Goal: Task Accomplishment & Management: Use online tool/utility

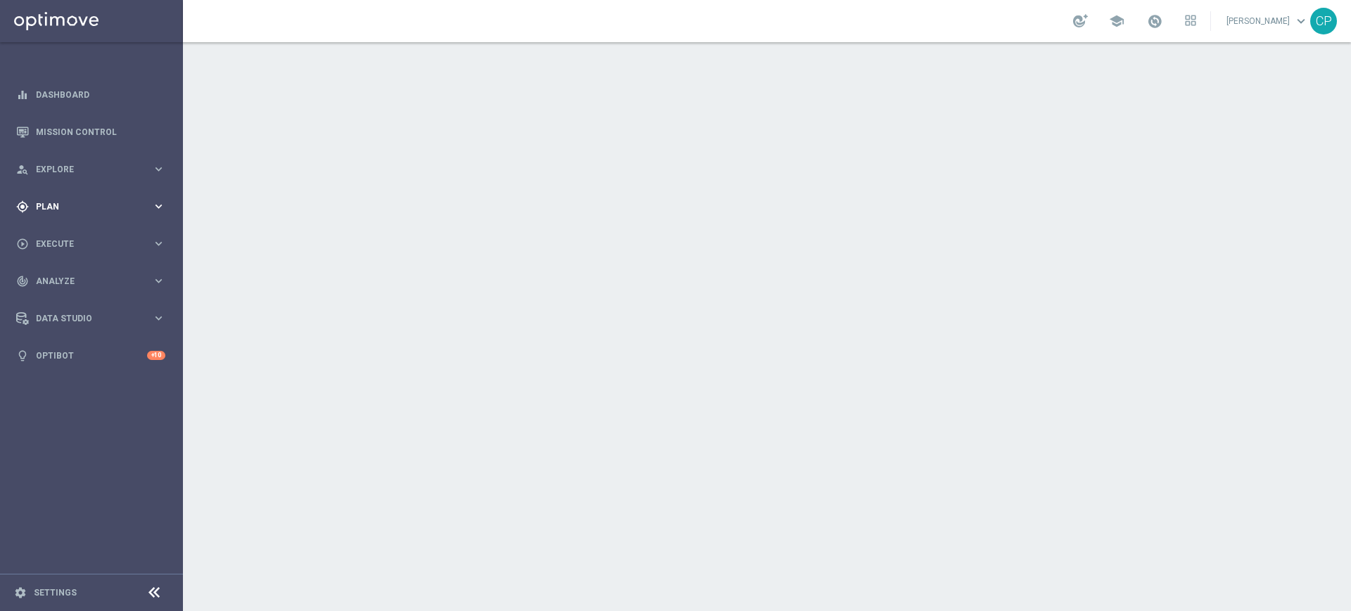
click at [103, 206] on span "Plan" at bounding box center [94, 207] width 116 height 8
click at [64, 231] on link "Target Groups" at bounding box center [92, 235] width 110 height 11
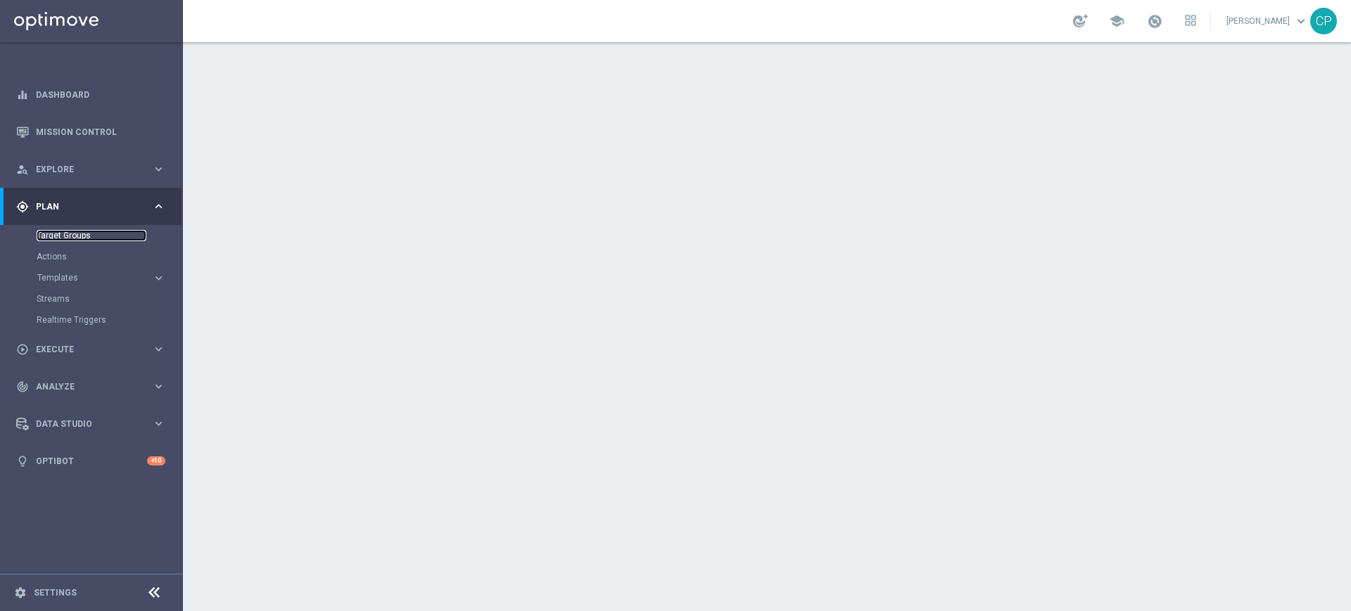
click at [60, 232] on link "Target Groups" at bounding box center [92, 235] width 110 height 11
click at [58, 236] on link "Target Groups" at bounding box center [92, 235] width 110 height 11
click at [63, 278] on span "Templates" at bounding box center [87, 278] width 101 height 8
click at [63, 295] on link "Optimail" at bounding box center [95, 298] width 103 height 11
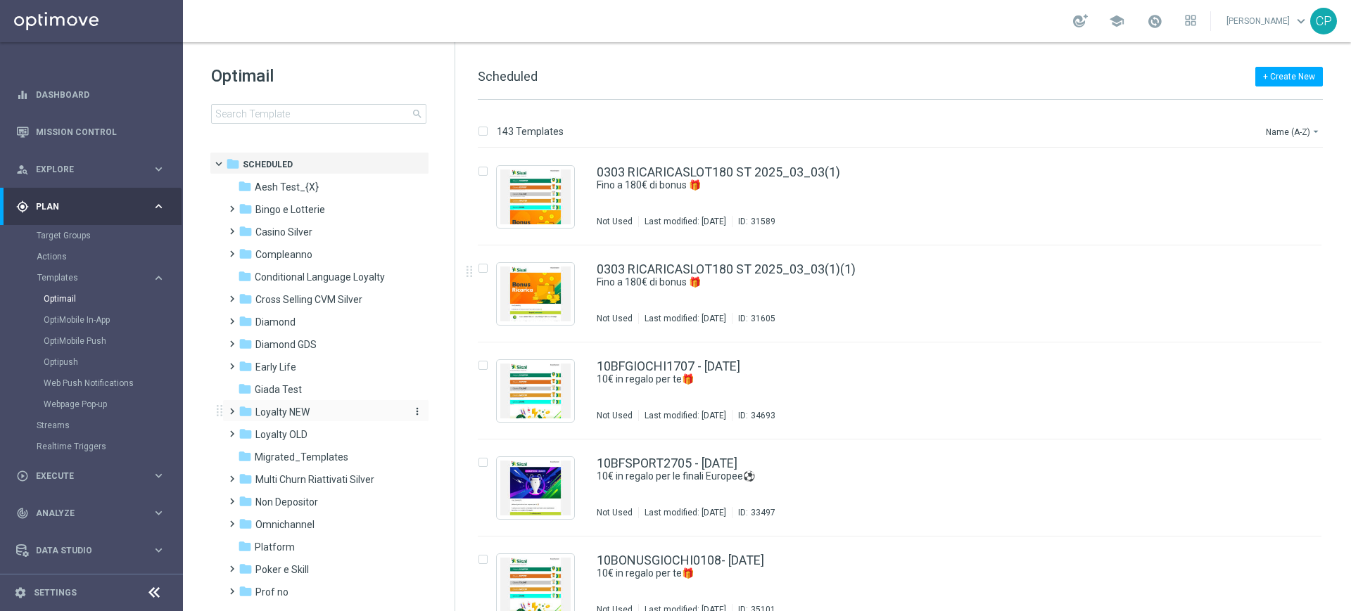
click at [307, 406] on span "Loyalty NEW" at bounding box center [282, 412] width 54 height 13
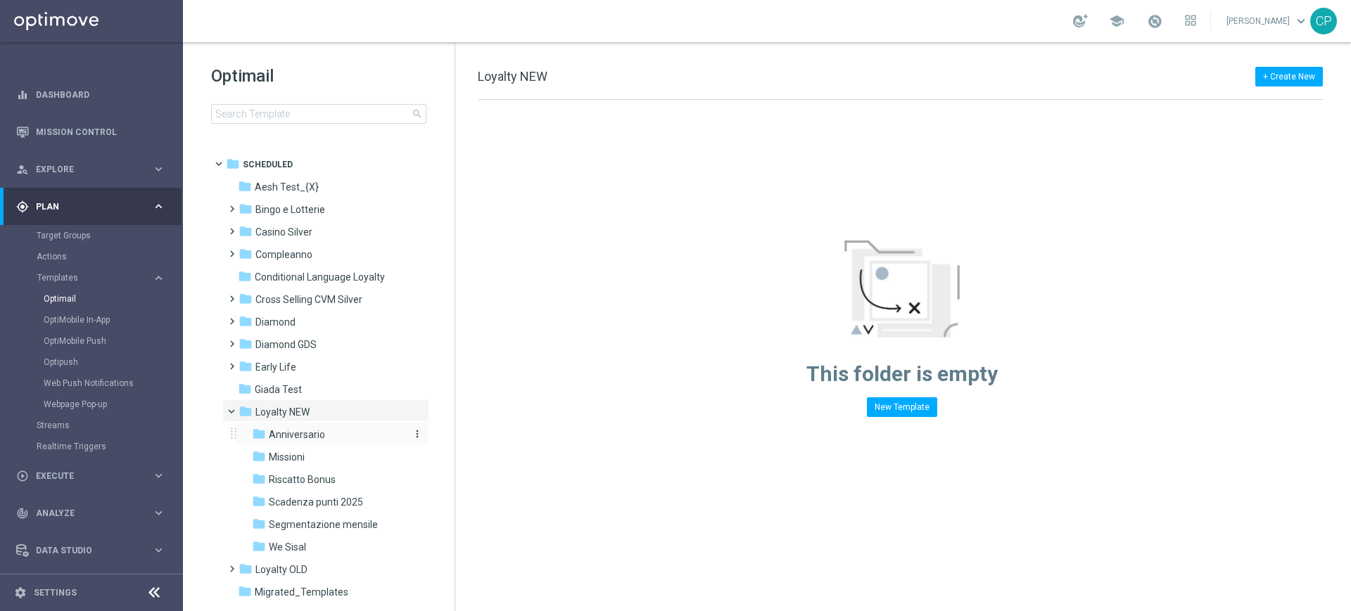
click at [328, 434] on div "folder Anniversario" at bounding box center [327, 435] width 150 height 16
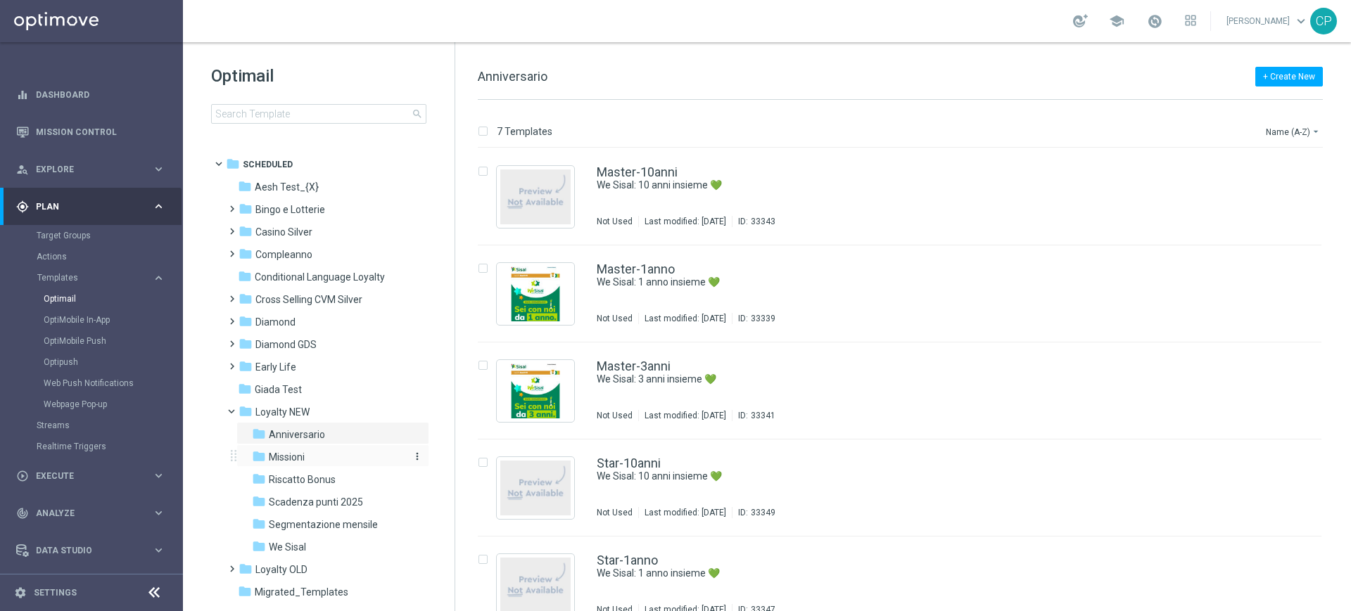
click at [291, 453] on span "Missioni" at bounding box center [287, 457] width 36 height 13
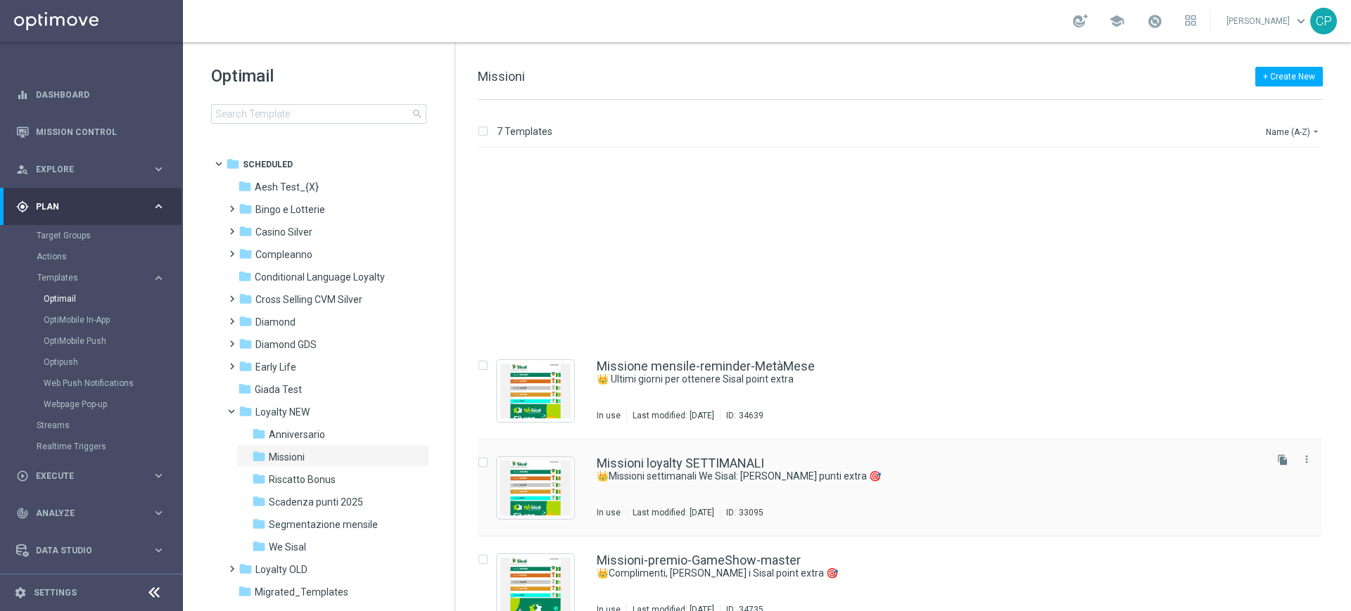
scroll to position [217, 0]
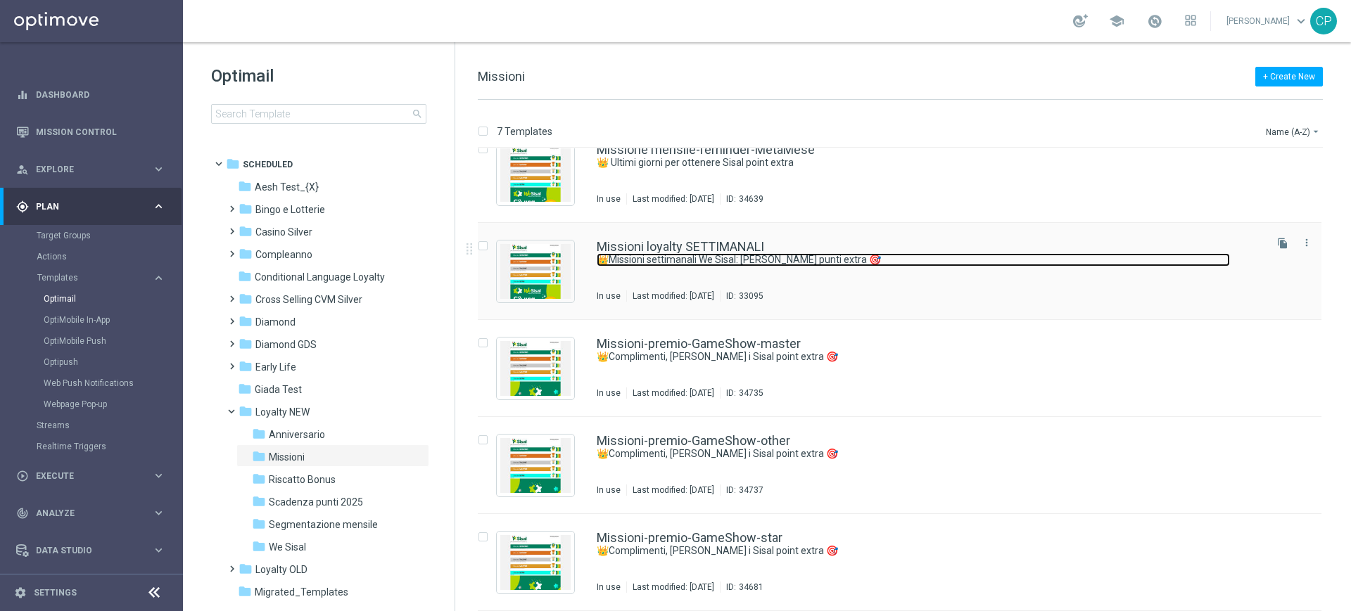
click at [741, 255] on link "👑Missioni settimanali We Sisal: [PERSON_NAME] punti extra 🎯" at bounding box center [913, 259] width 633 height 13
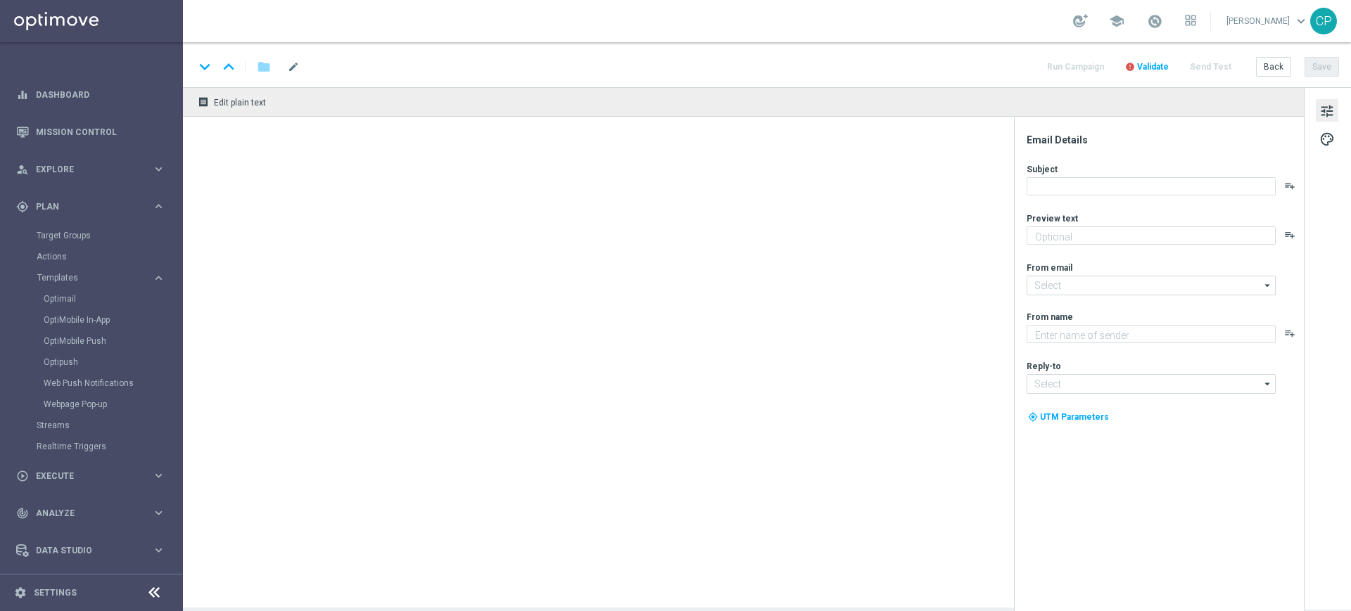
type textarea "Scopri le missioni pensate per te"
type textarea "Sisal"
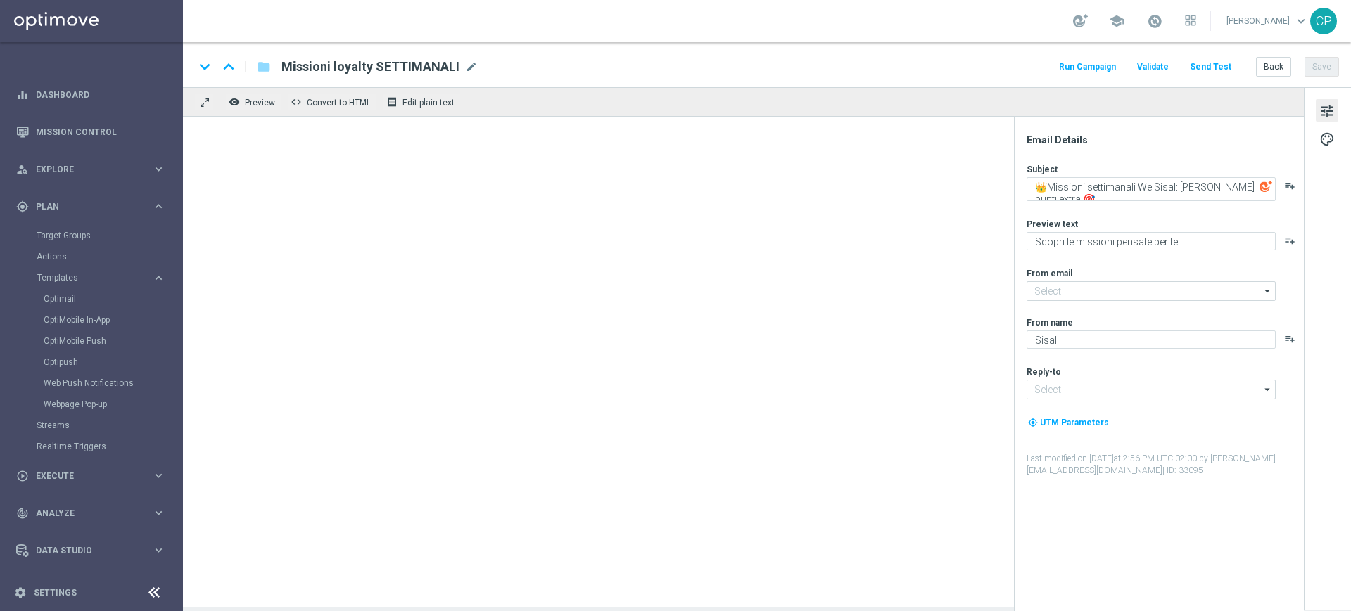
type input "[EMAIL_ADDRESS][DOMAIN_NAME]"
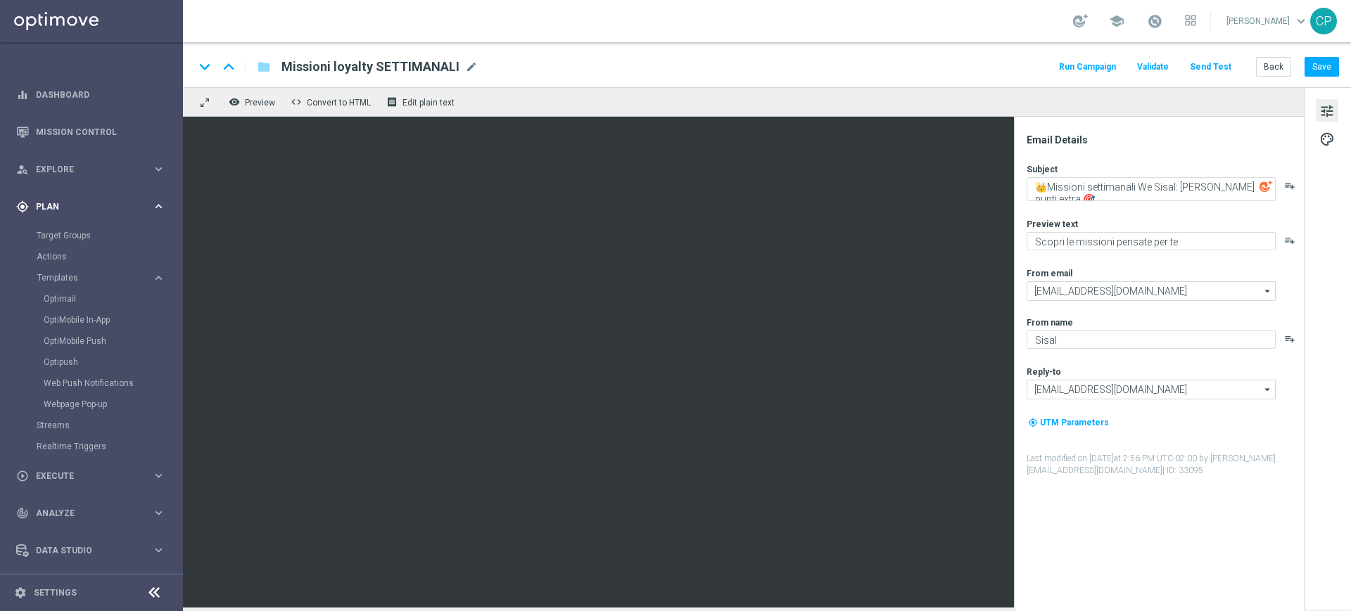
click at [129, 203] on span "Plan" at bounding box center [94, 207] width 116 height 8
click at [160, 245] on icon "keyboard_arrow_right" at bounding box center [158, 243] width 13 height 13
click at [70, 274] on link "Campaign Builder" at bounding box center [92, 272] width 110 height 11
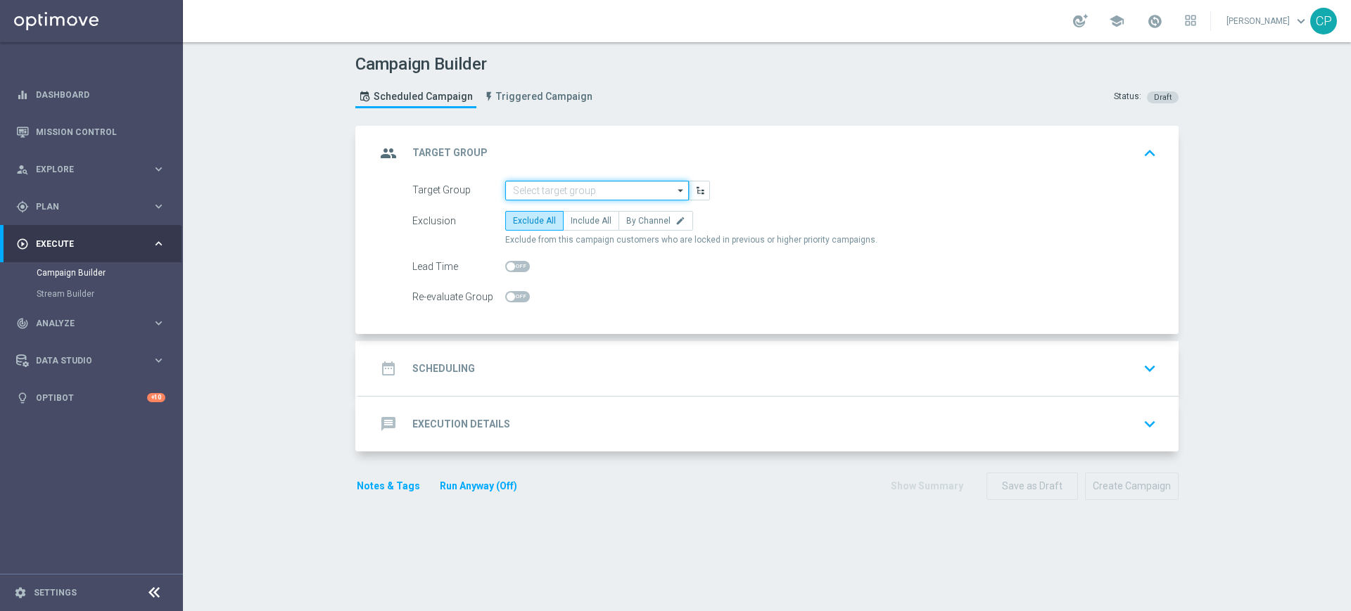
click at [617, 193] on input at bounding box center [597, 191] width 184 height 20
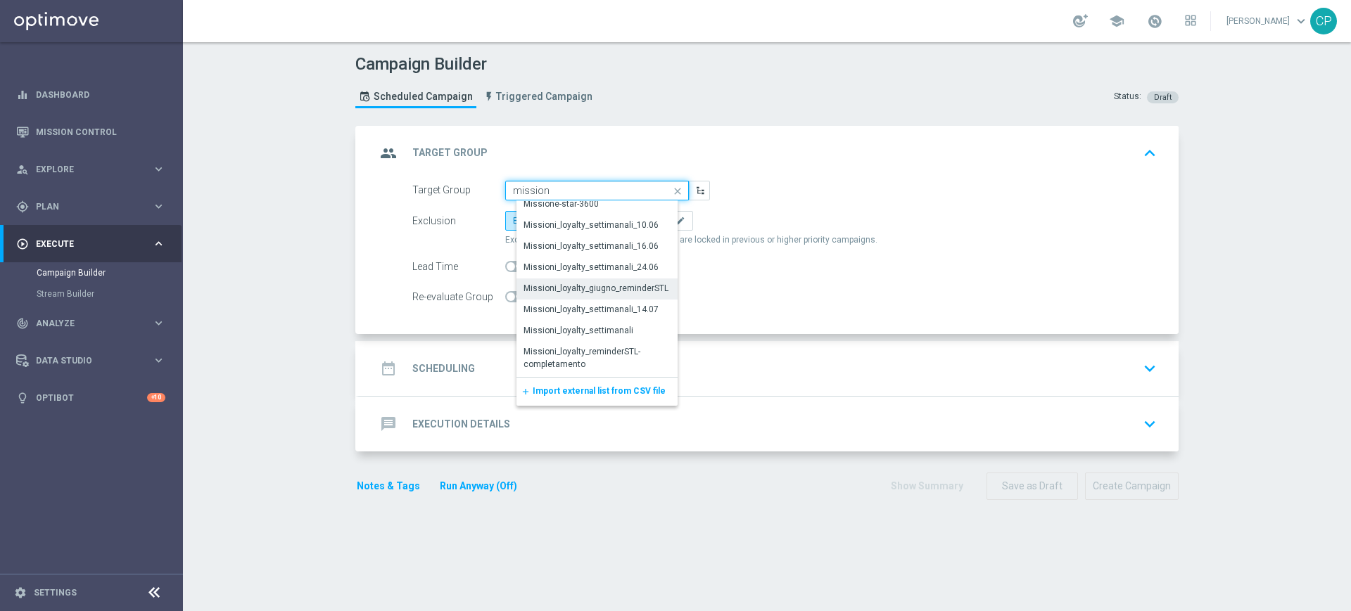
scroll to position [668, 0]
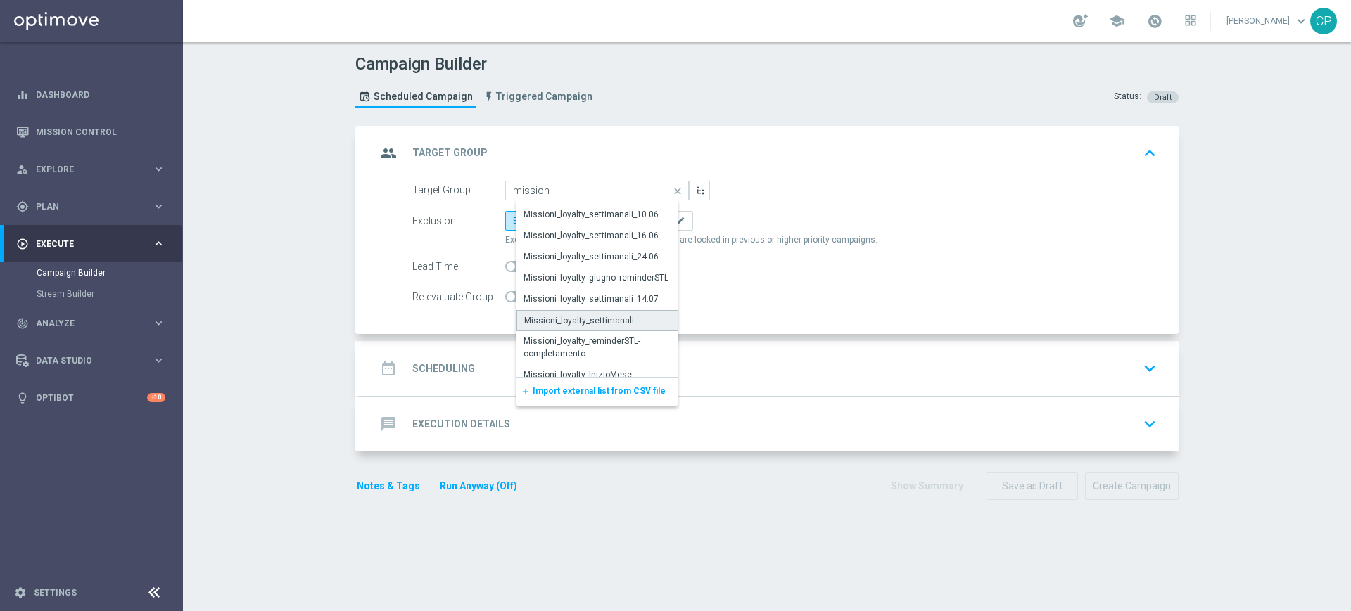
click at [571, 319] on div "Missioni_loyalty_settimanali" at bounding box center [579, 320] width 110 height 13
type input "Missioni_loyalty_settimanali"
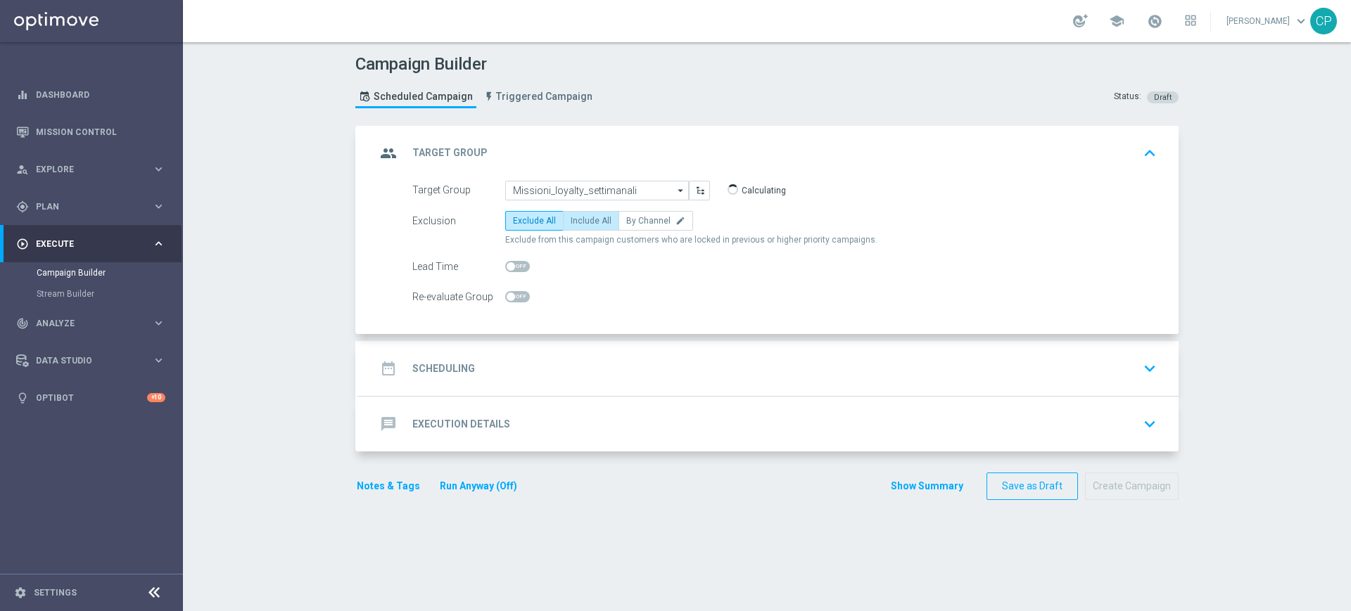
click at [592, 216] on span "Include All" at bounding box center [591, 221] width 41 height 10
click at [580, 219] on input "Include All" at bounding box center [575, 223] width 9 height 9
radio input "true"
click at [573, 365] on div "date_range Scheduling keyboard_arrow_down" at bounding box center [769, 368] width 786 height 27
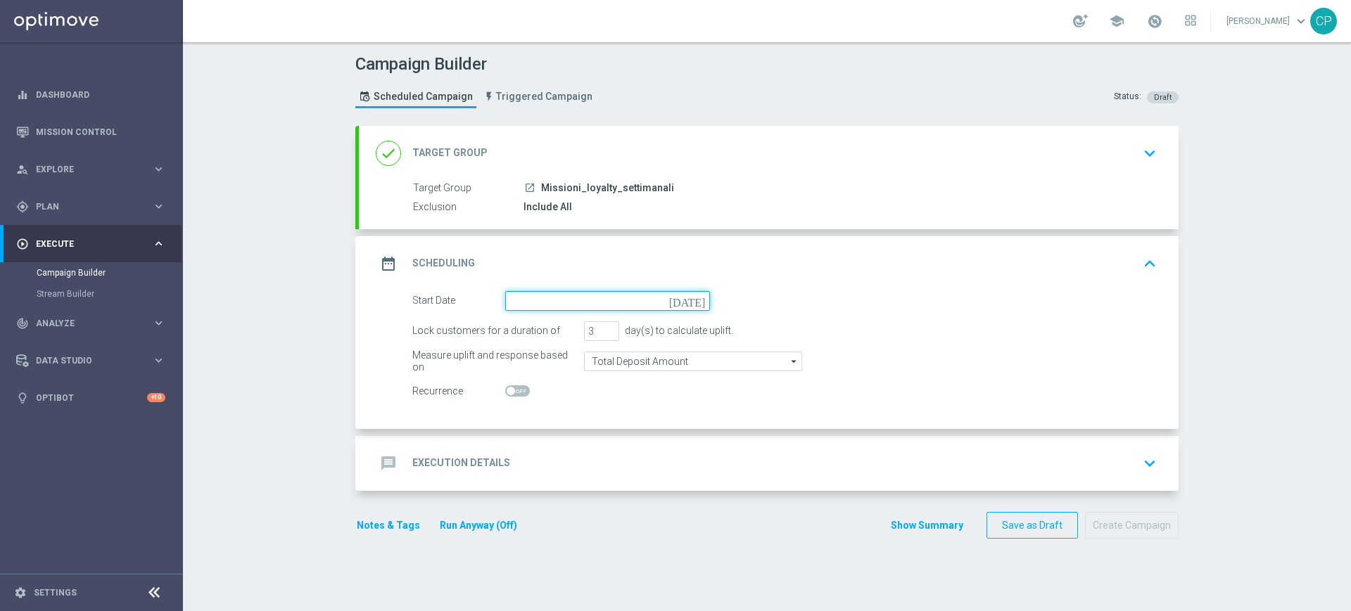
click at [685, 298] on input at bounding box center [607, 301] width 205 height 20
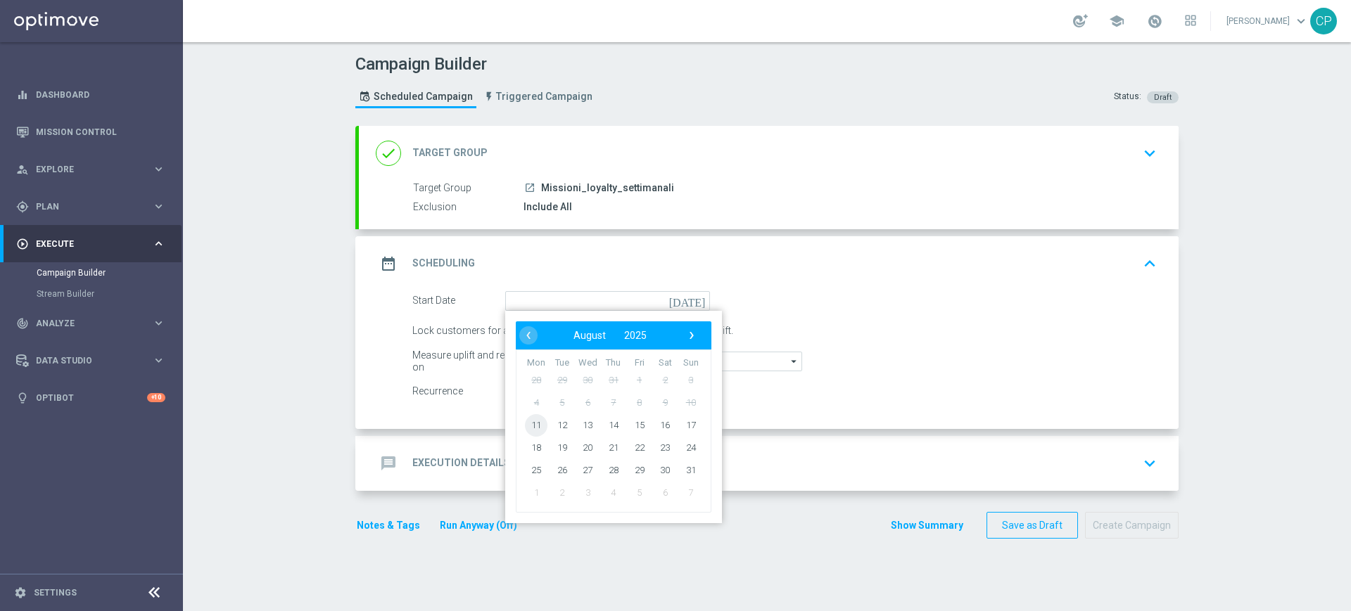
click at [525, 424] on span "11" at bounding box center [536, 425] width 23 height 23
type input "[DATE]"
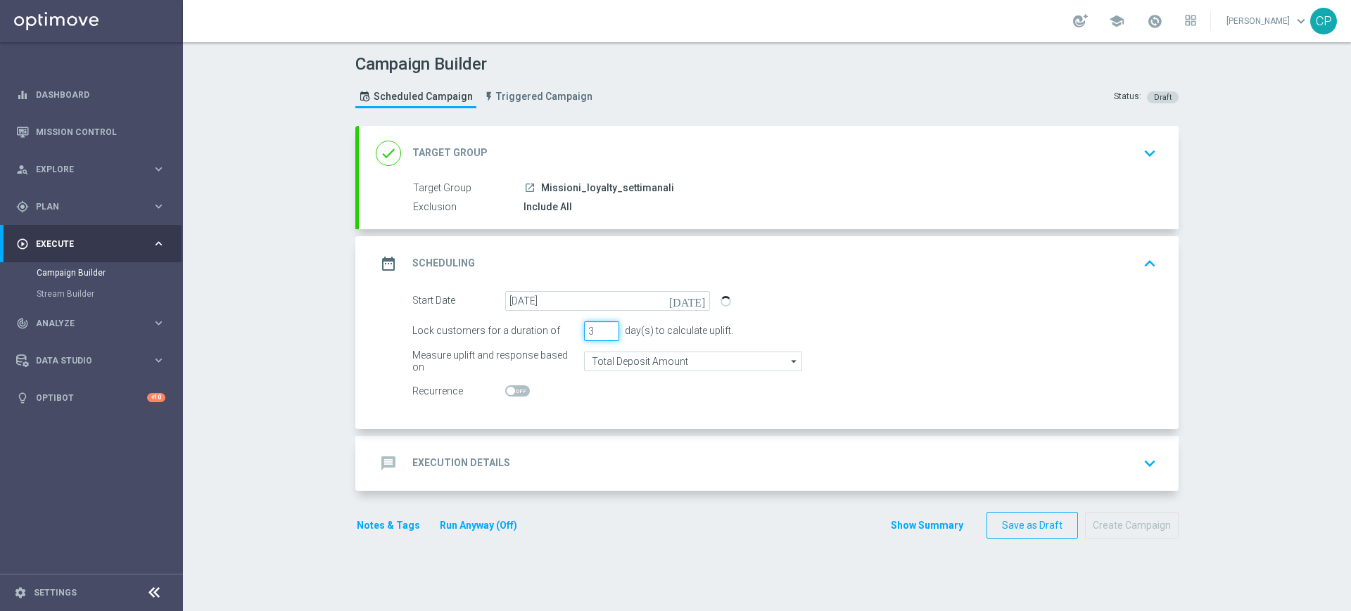
click at [593, 334] on input "3" at bounding box center [601, 331] width 35 height 20
type input "1"
click at [542, 397] on div at bounding box center [607, 392] width 205 height 20
click at [611, 453] on div "message Execution Details keyboard_arrow_down" at bounding box center [769, 463] width 786 height 27
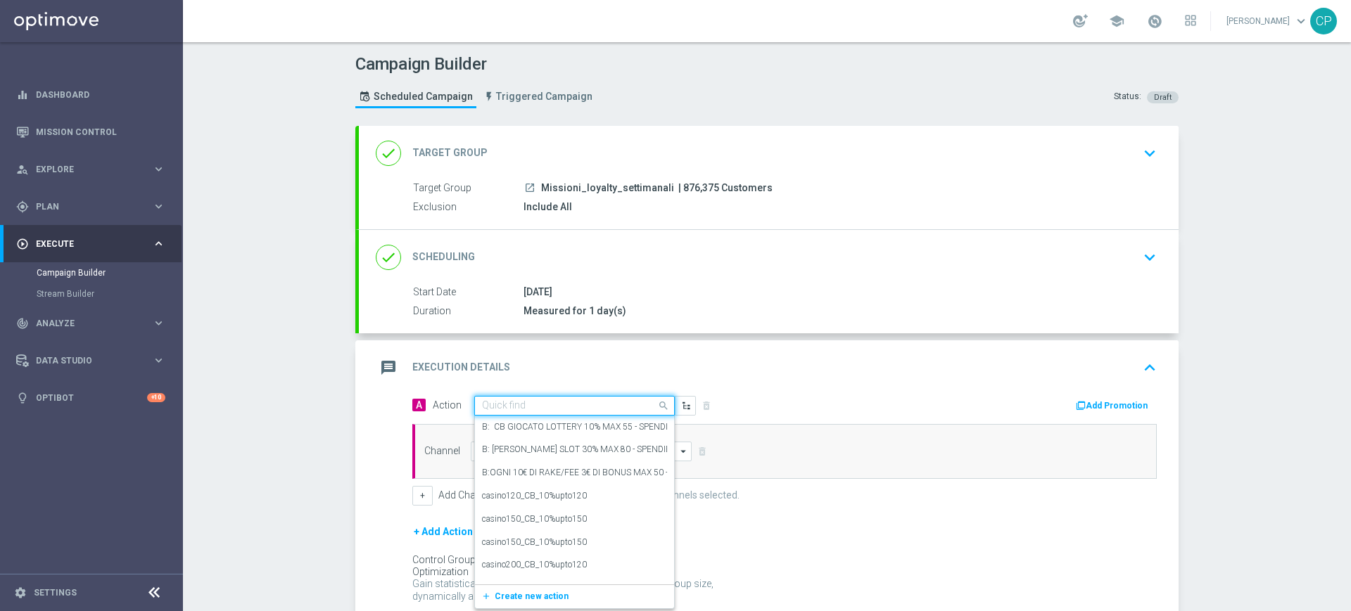
click at [568, 412] on div "Quick find" at bounding box center [574, 406] width 200 height 20
type input "mission"
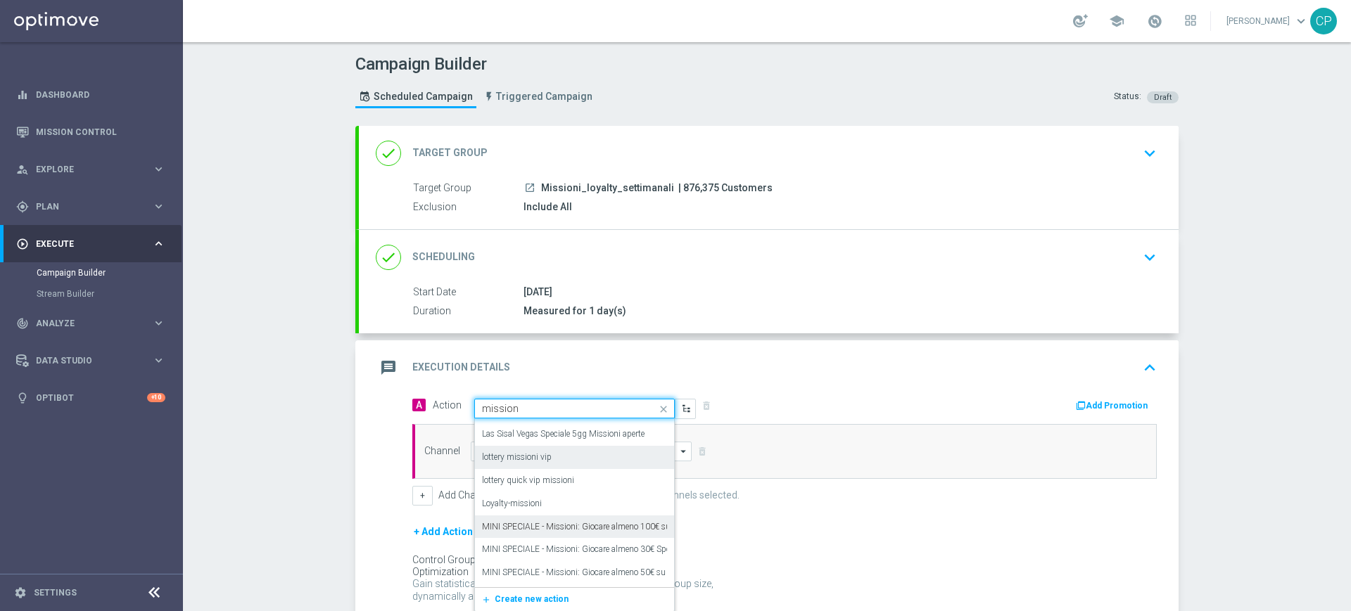
scroll to position [89, 0]
click at [568, 493] on div "Loyalty-missioni edit" at bounding box center [574, 503] width 185 height 23
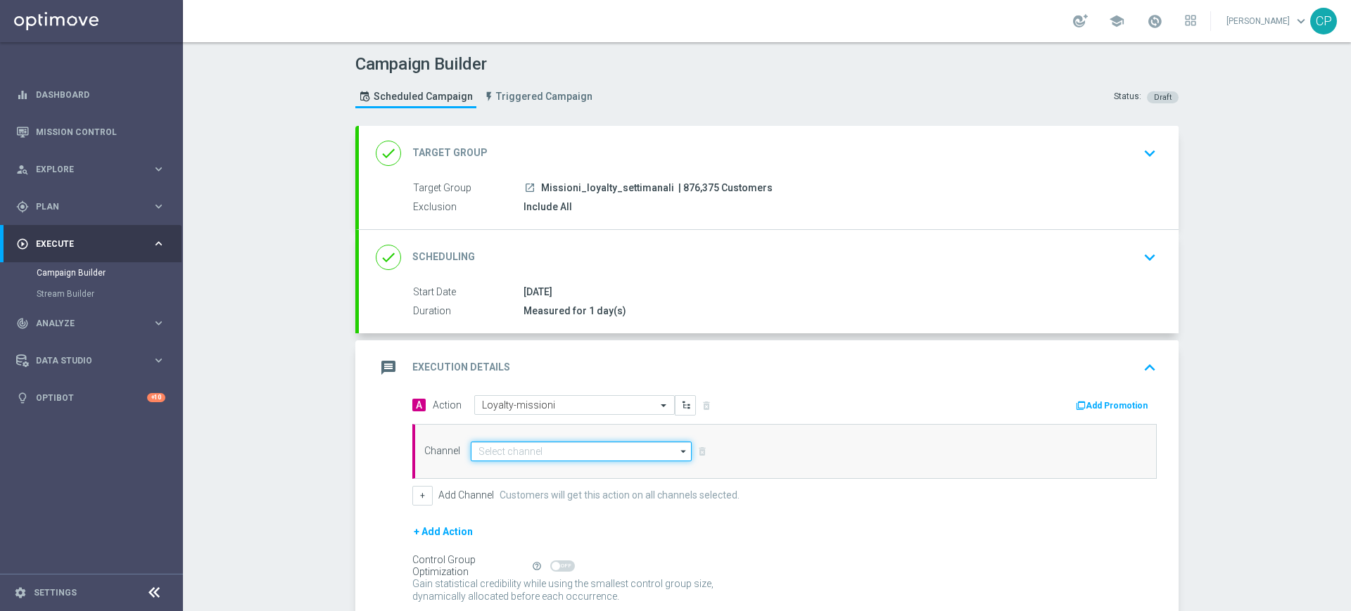
click at [600, 457] on input at bounding box center [581, 452] width 221 height 20
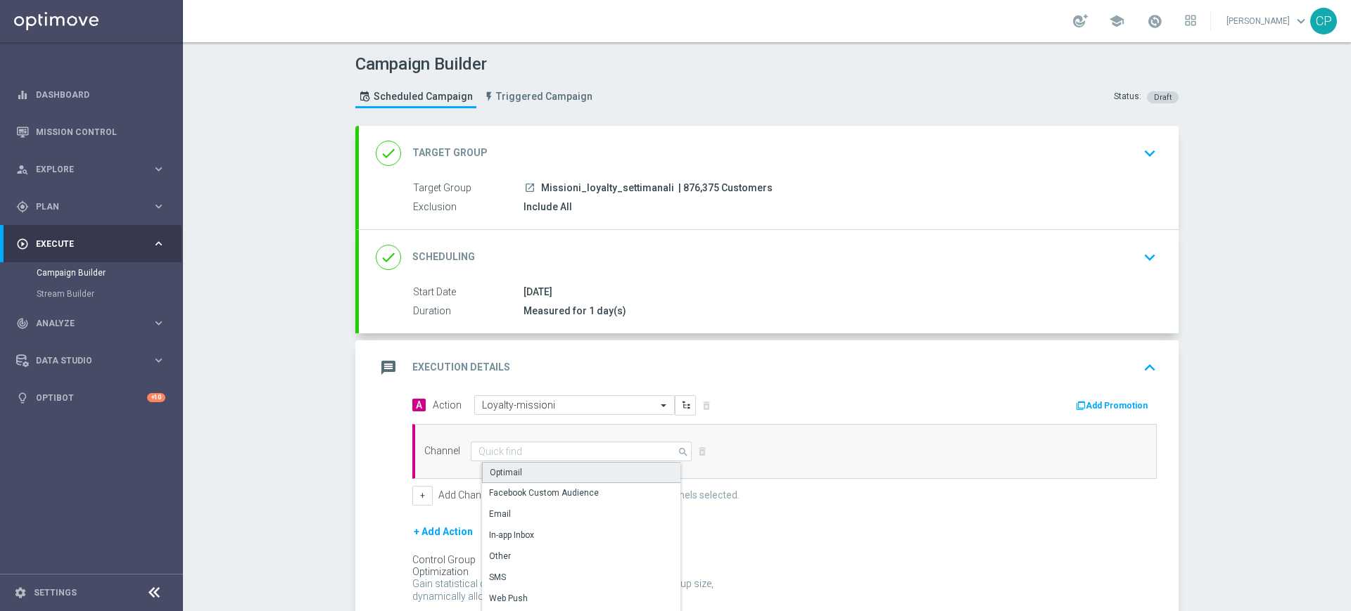
click at [565, 470] on div "Optimail" at bounding box center [587, 472] width 210 height 21
type input "Optimail"
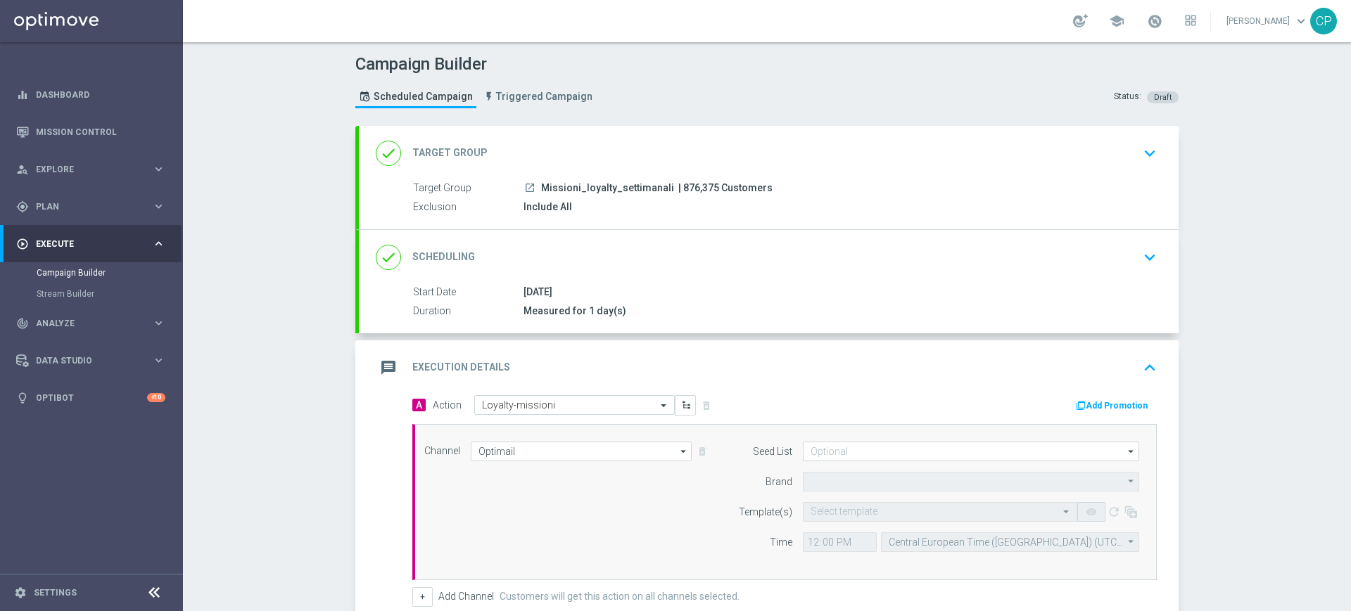
type input "Sisal Marketing"
click at [906, 514] on input "text" at bounding box center [925, 513] width 231 height 12
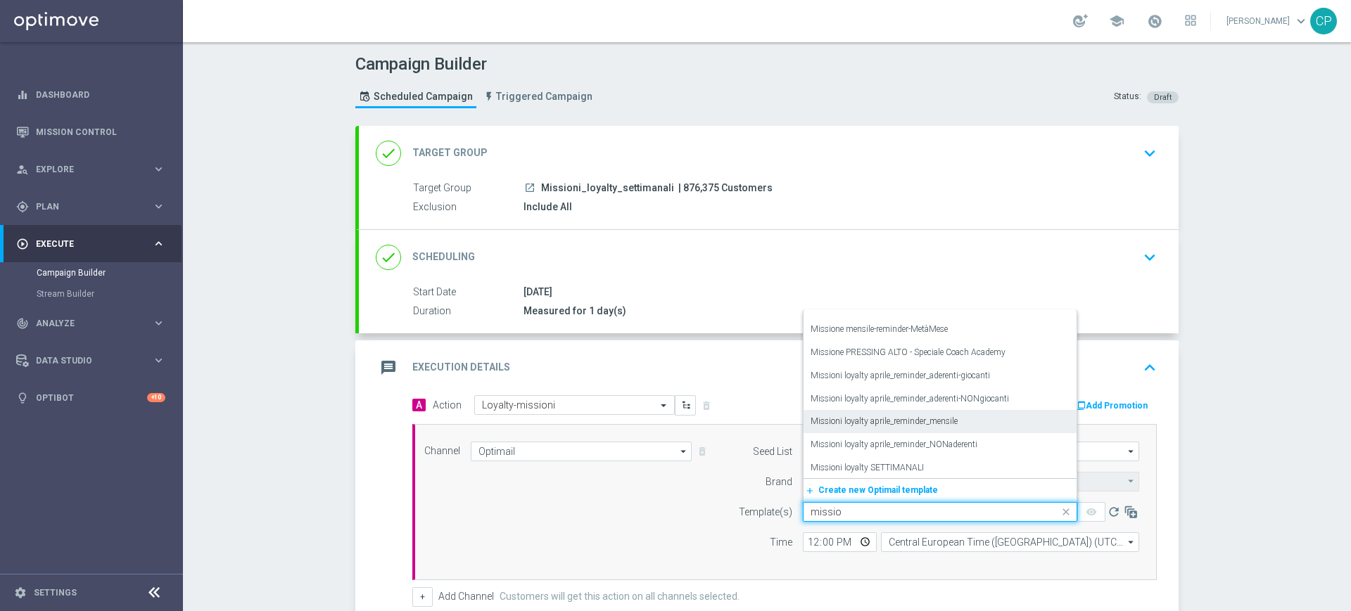
scroll to position [176, 0]
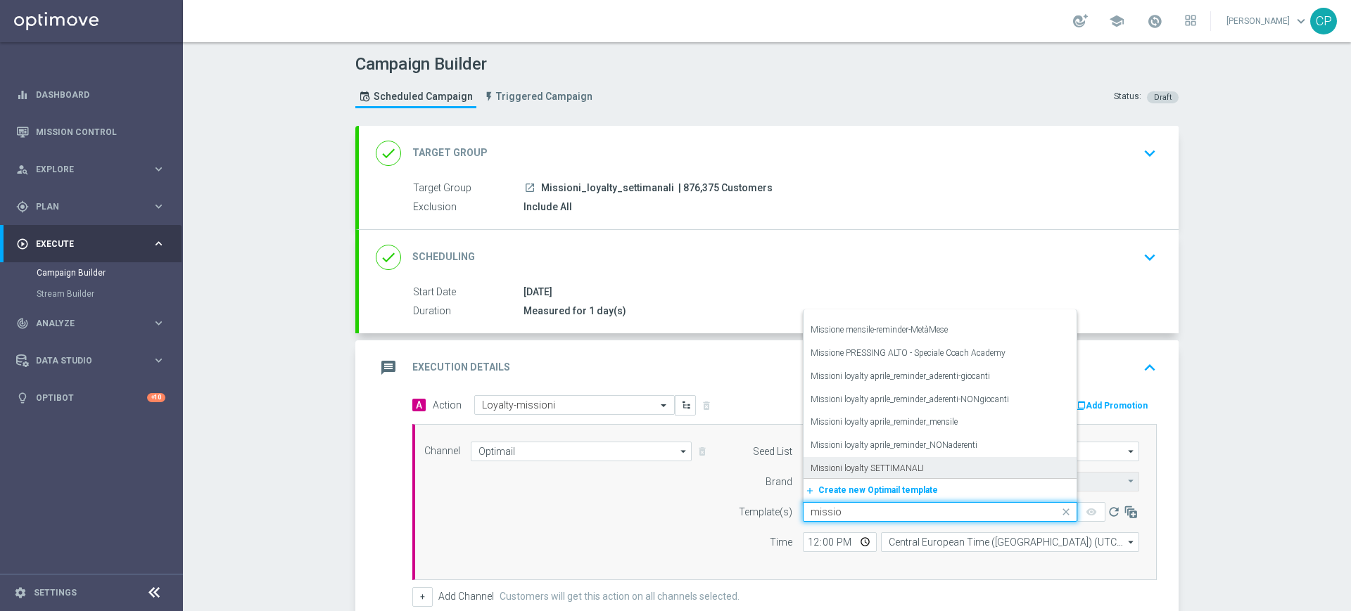
click at [888, 466] on label "Missioni loyalty SETTIMANALI" at bounding box center [866, 469] width 113 height 12
type input "missio"
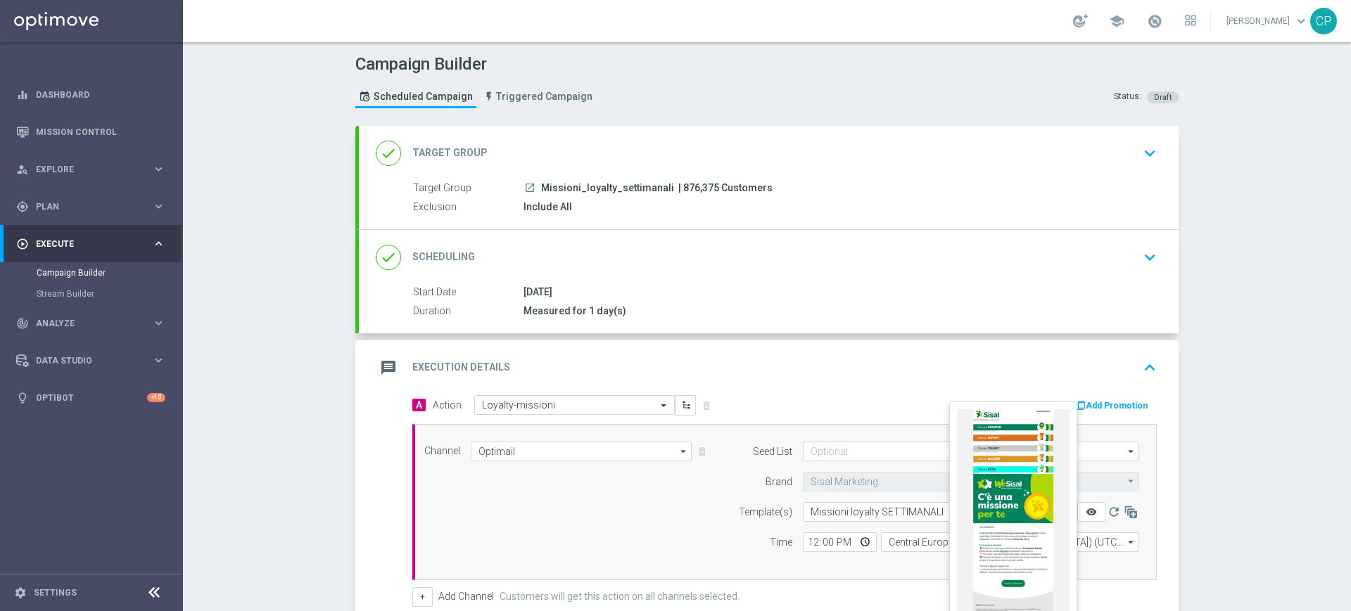
click at [1085, 515] on icon "remove_red_eye" at bounding box center [1090, 512] width 11 height 11
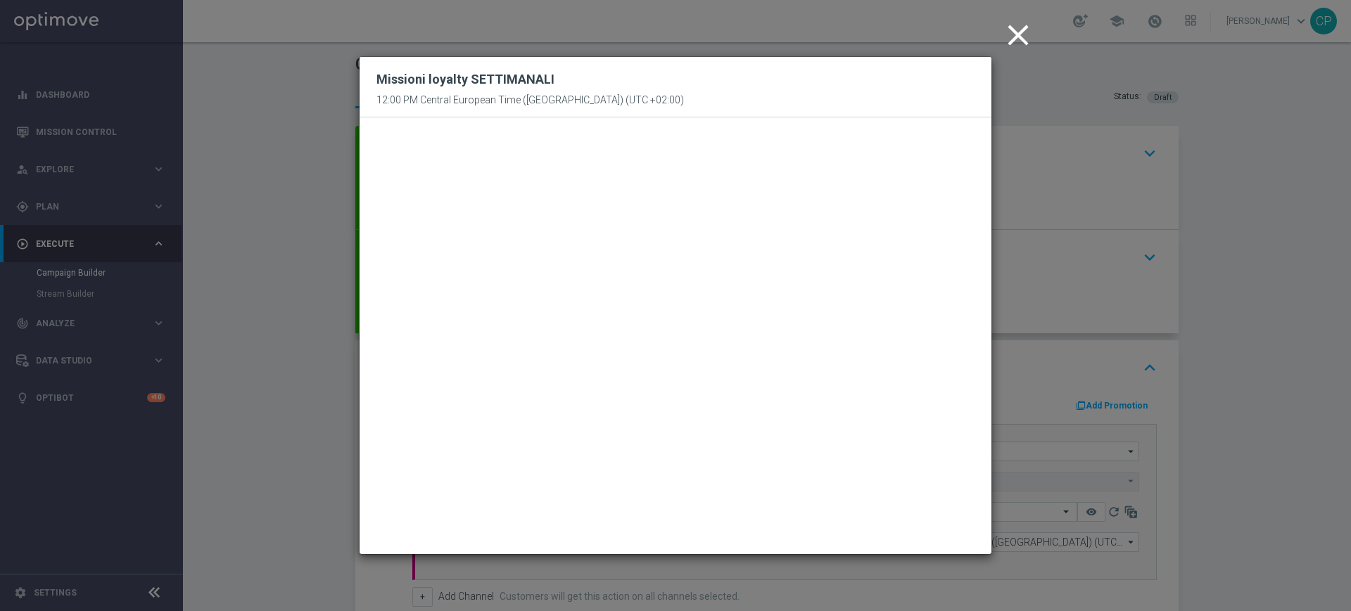
click at [1021, 35] on icon "close" at bounding box center [1017, 35] width 35 height 35
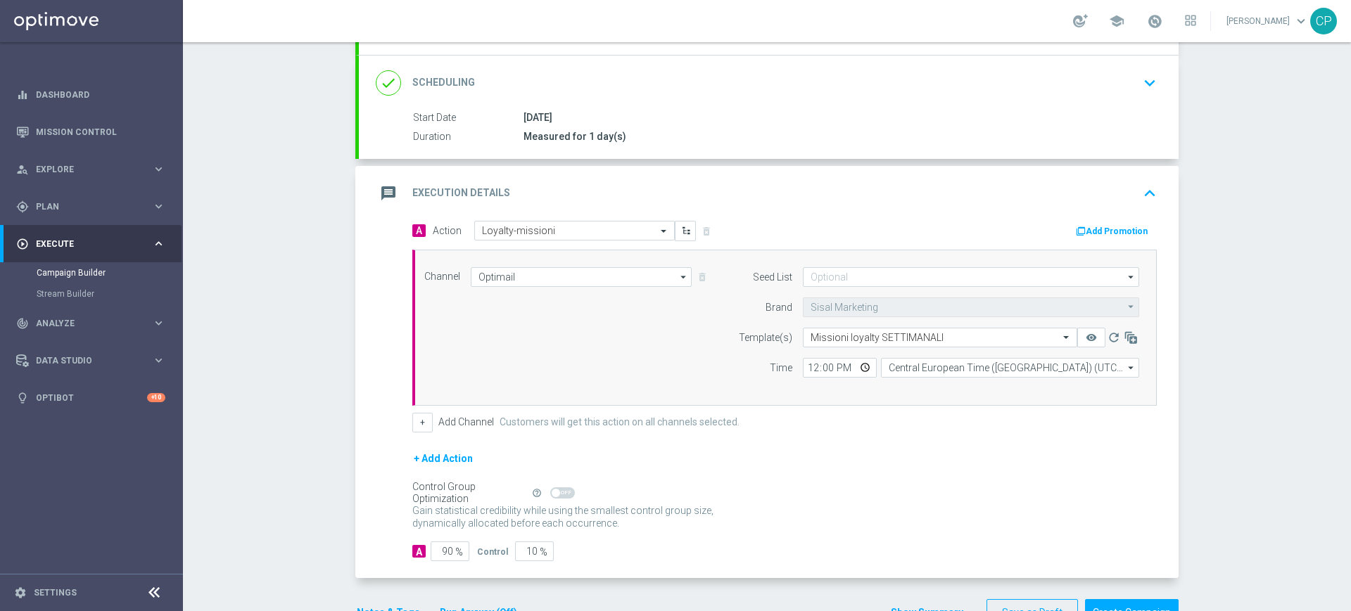
scroll to position [175, 0]
click at [522, 551] on input "10" at bounding box center [534, 551] width 39 height 20
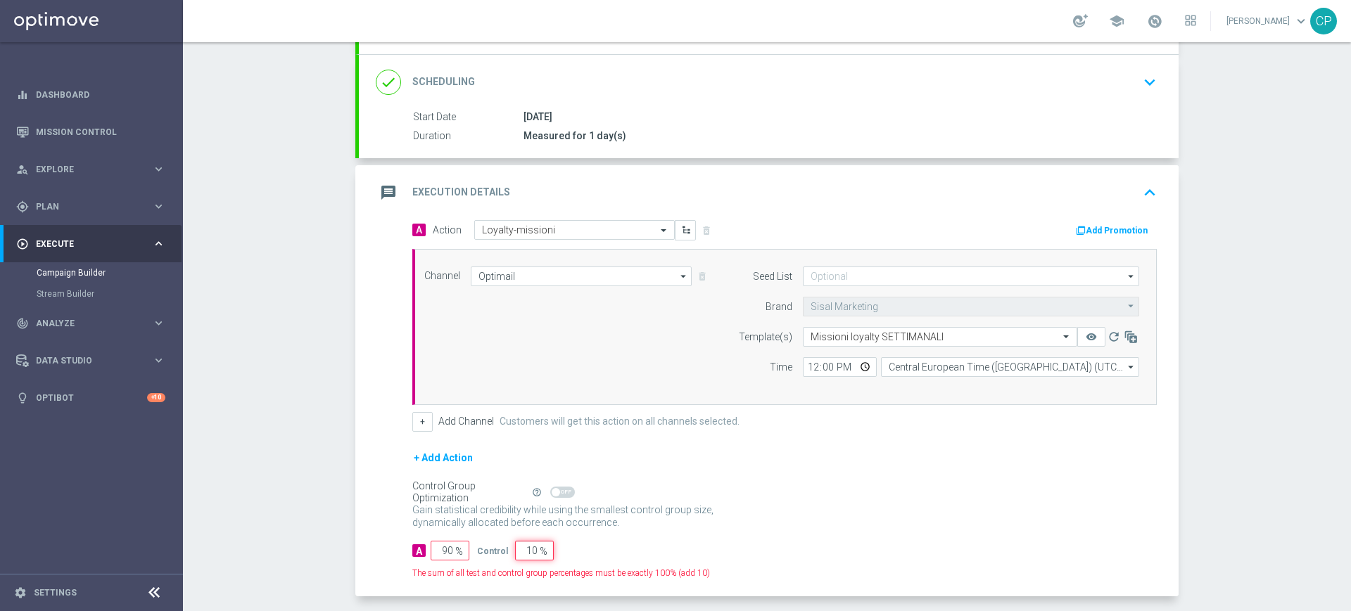
type input "0"
type input "100"
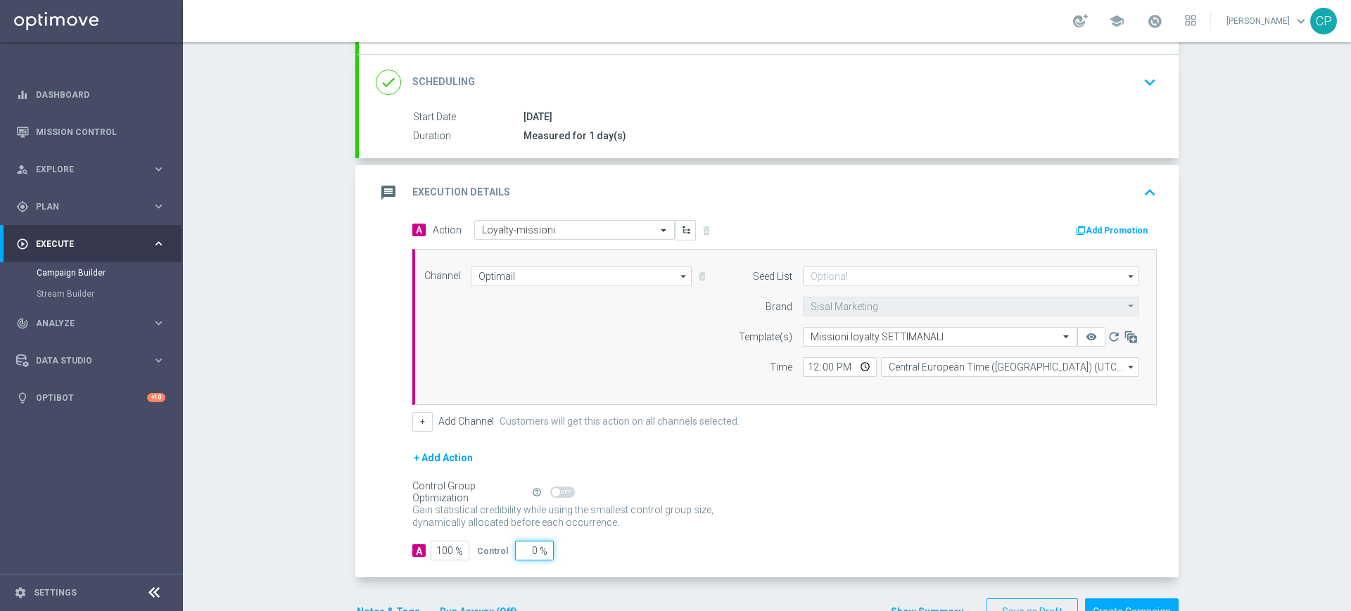
type input "0"
click at [588, 552] on div "A 100 % Control 0 %" at bounding box center [784, 551] width 744 height 20
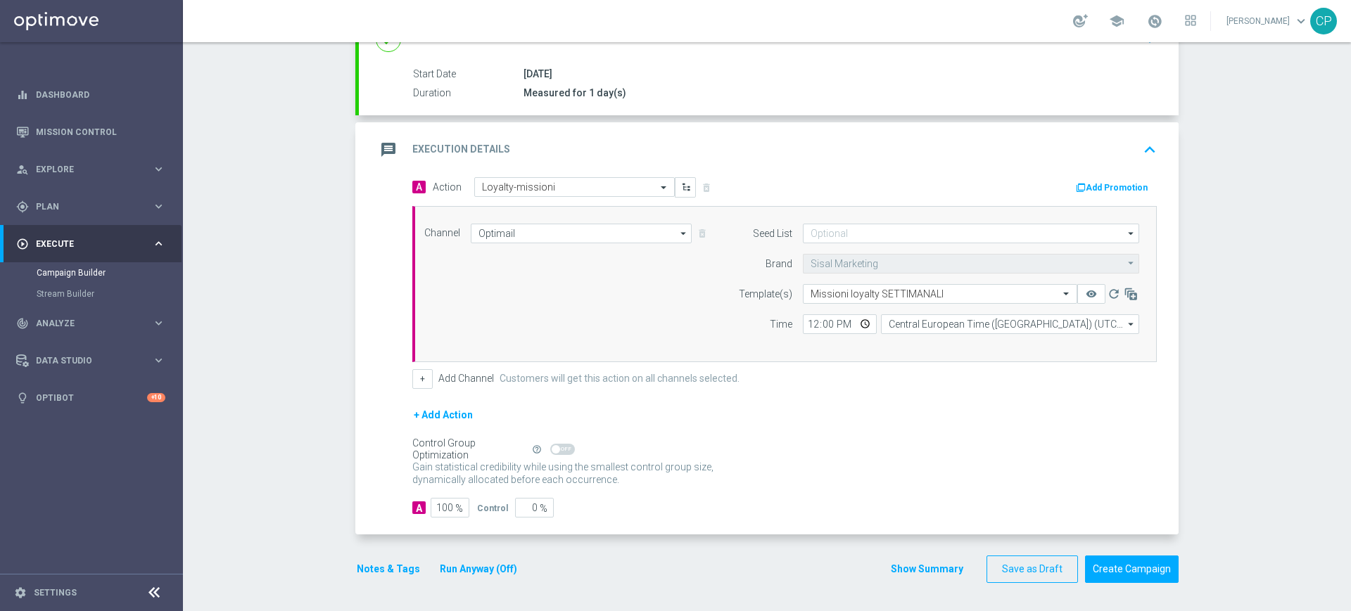
click at [476, 563] on button "Run Anyway (Off)" at bounding box center [478, 570] width 80 height 18
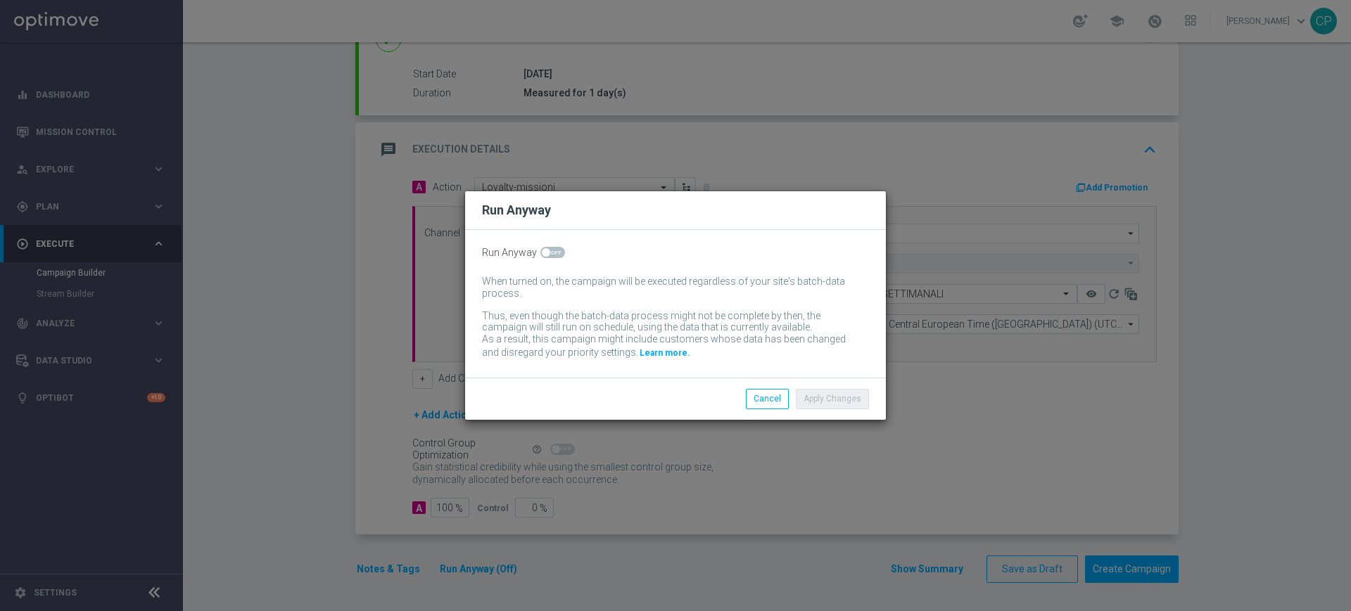
click at [559, 253] on span at bounding box center [552, 252] width 25 height 11
click at [559, 253] on input "checkbox" at bounding box center [552, 252] width 25 height 11
checkbox input "true"
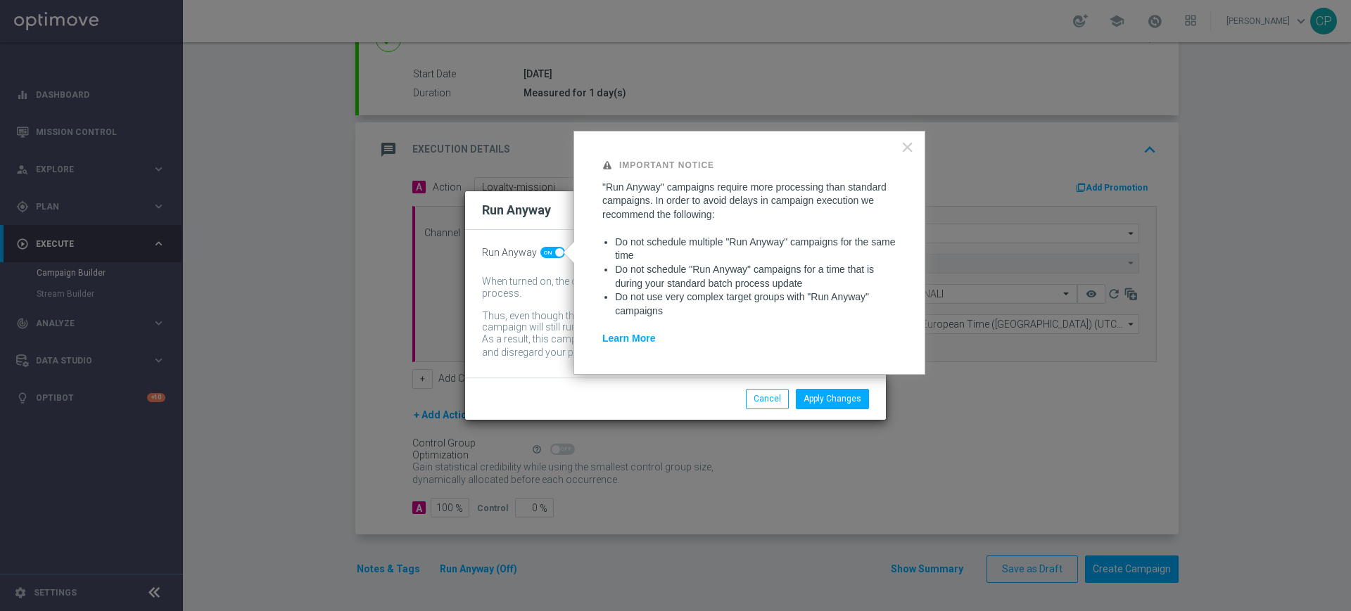
click at [705, 394] on div "Apply Changes Cancel" at bounding box center [743, 399] width 272 height 20
click at [848, 400] on button "Apply Changes" at bounding box center [832, 399] width 73 height 20
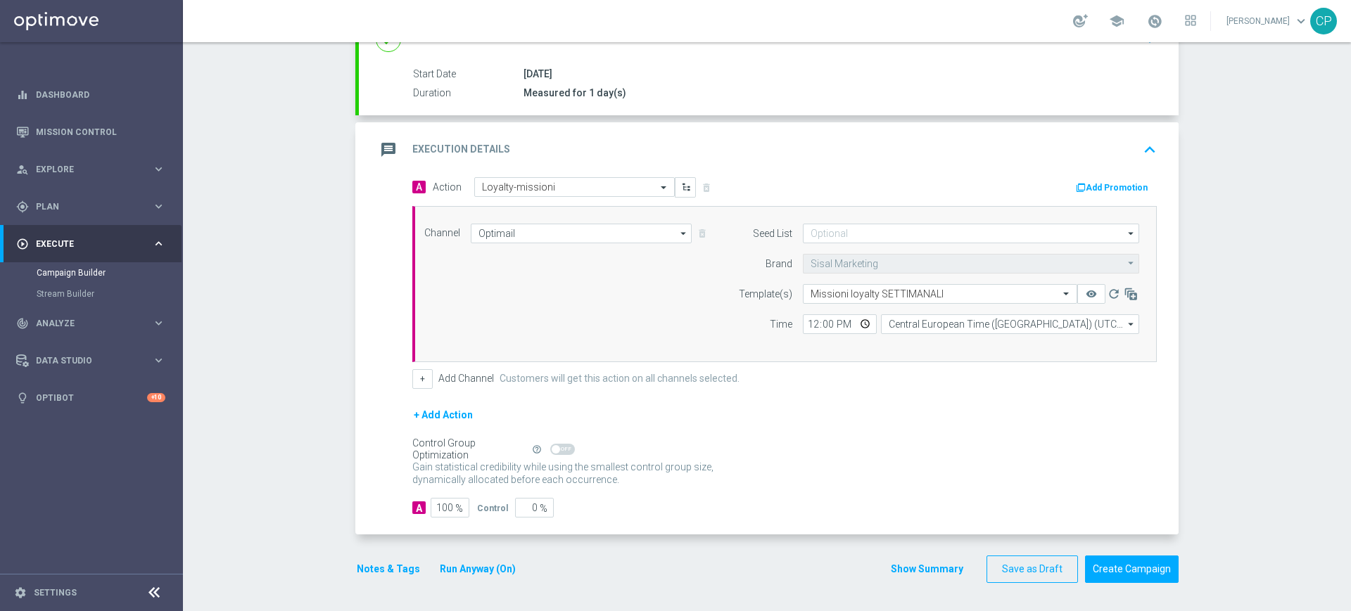
scroll to position [217, 0]
click at [388, 565] on button "Notes & Tags" at bounding box center [388, 570] width 66 height 18
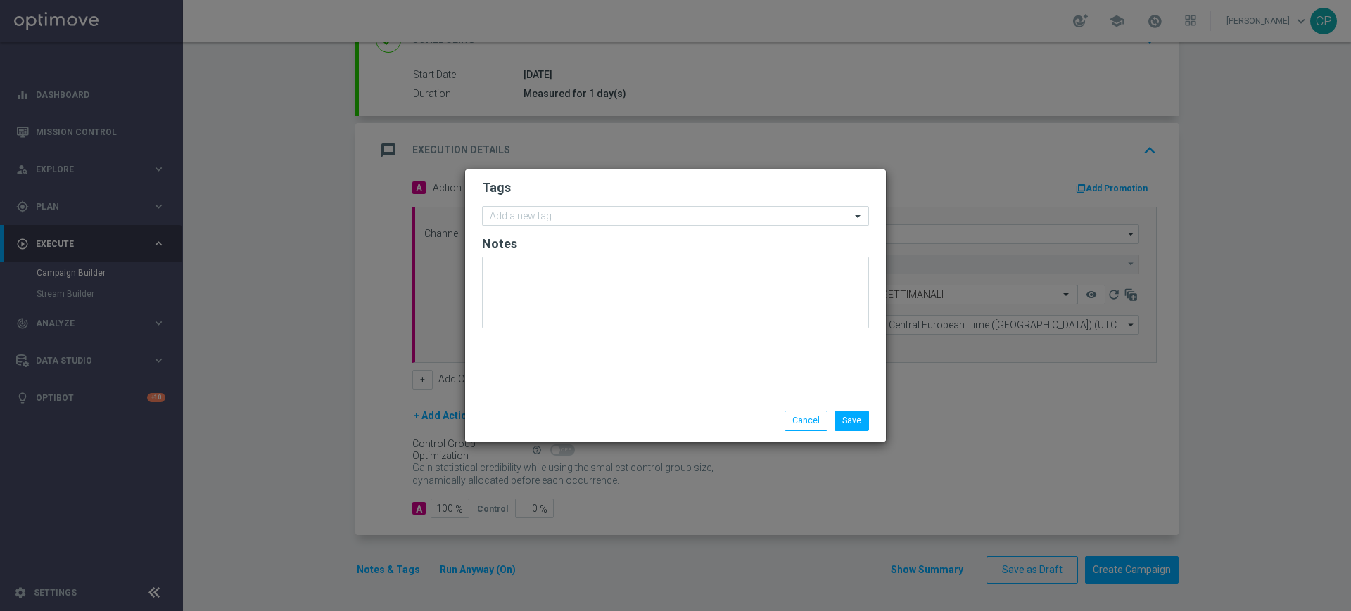
click at [604, 214] on input "text" at bounding box center [670, 217] width 361 height 12
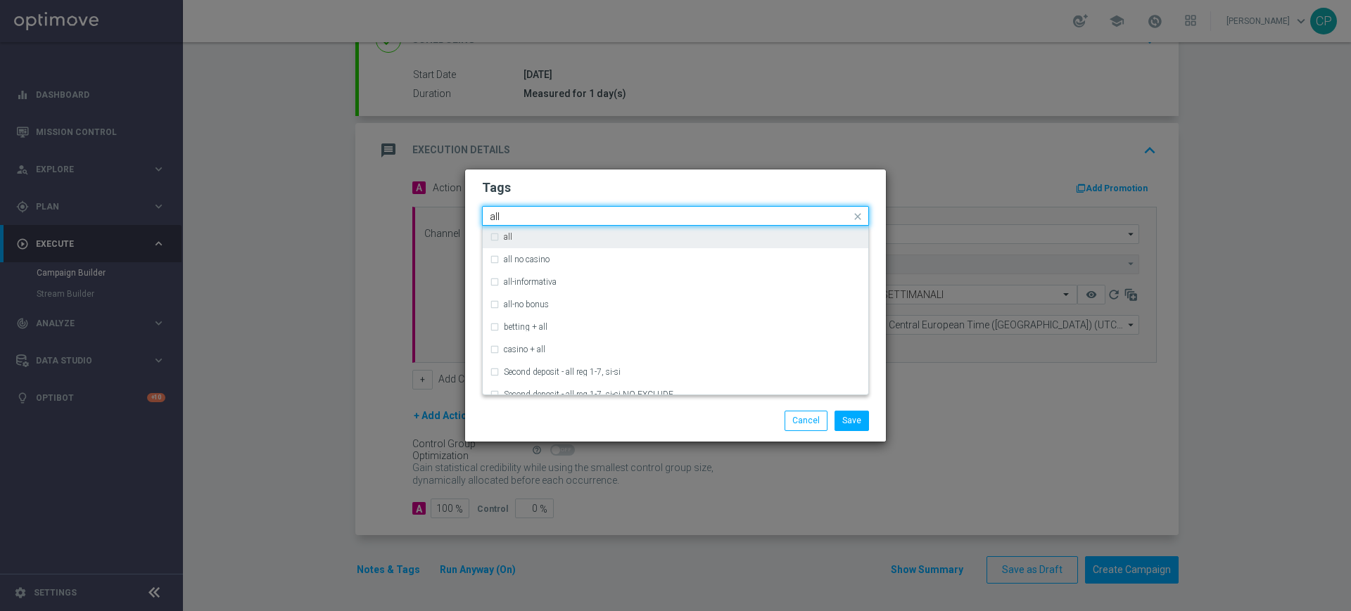
click at [555, 240] on div "all" at bounding box center [682, 237] width 357 height 8
click at [510, 214] on input "all" at bounding box center [670, 217] width 361 height 12
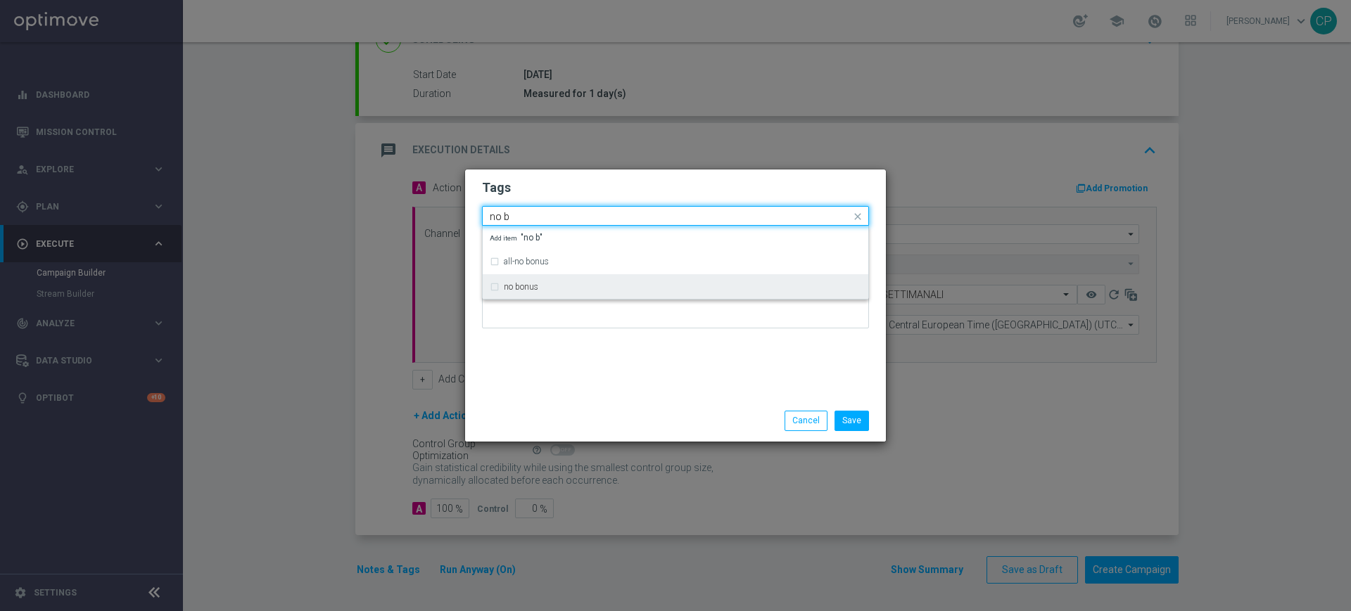
click at [530, 284] on label "no bonus" at bounding box center [521, 287] width 34 height 8
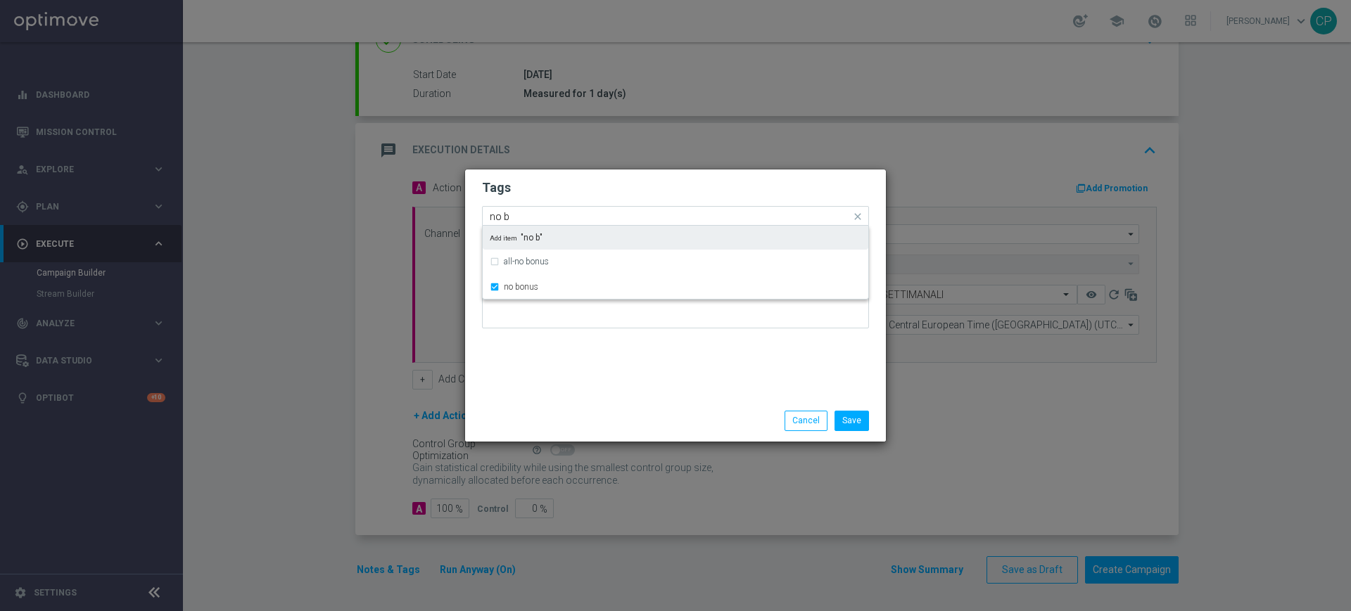
click at [543, 214] on input "no b" at bounding box center [670, 217] width 361 height 12
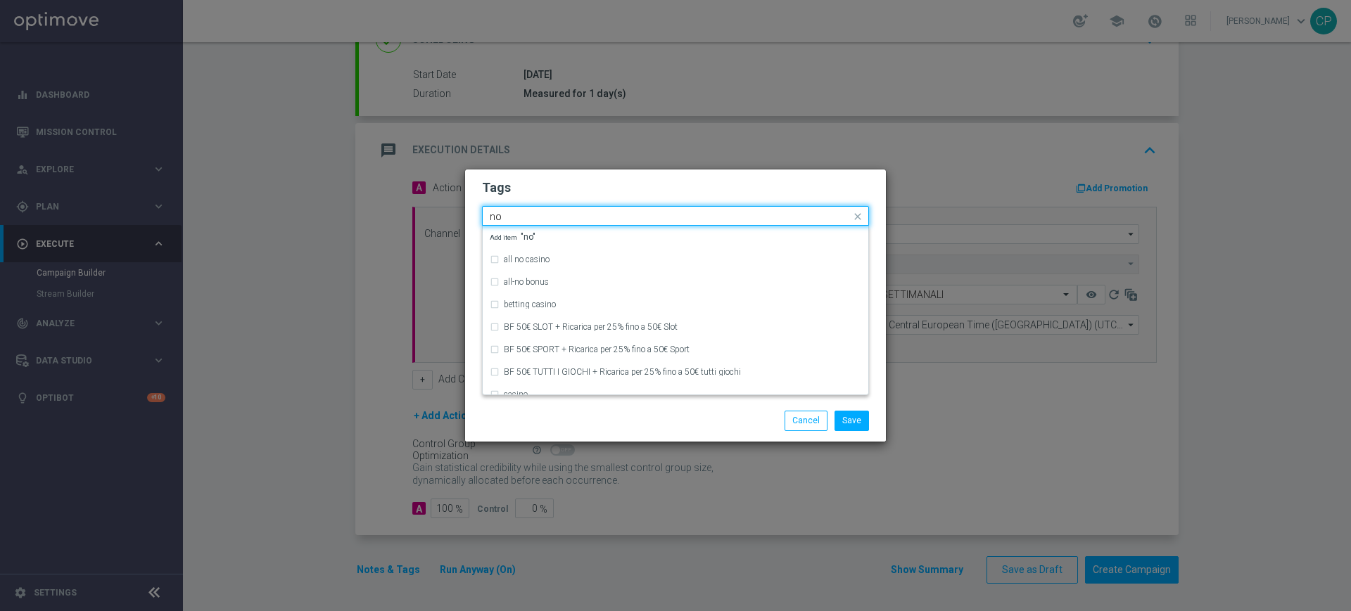
type input "n"
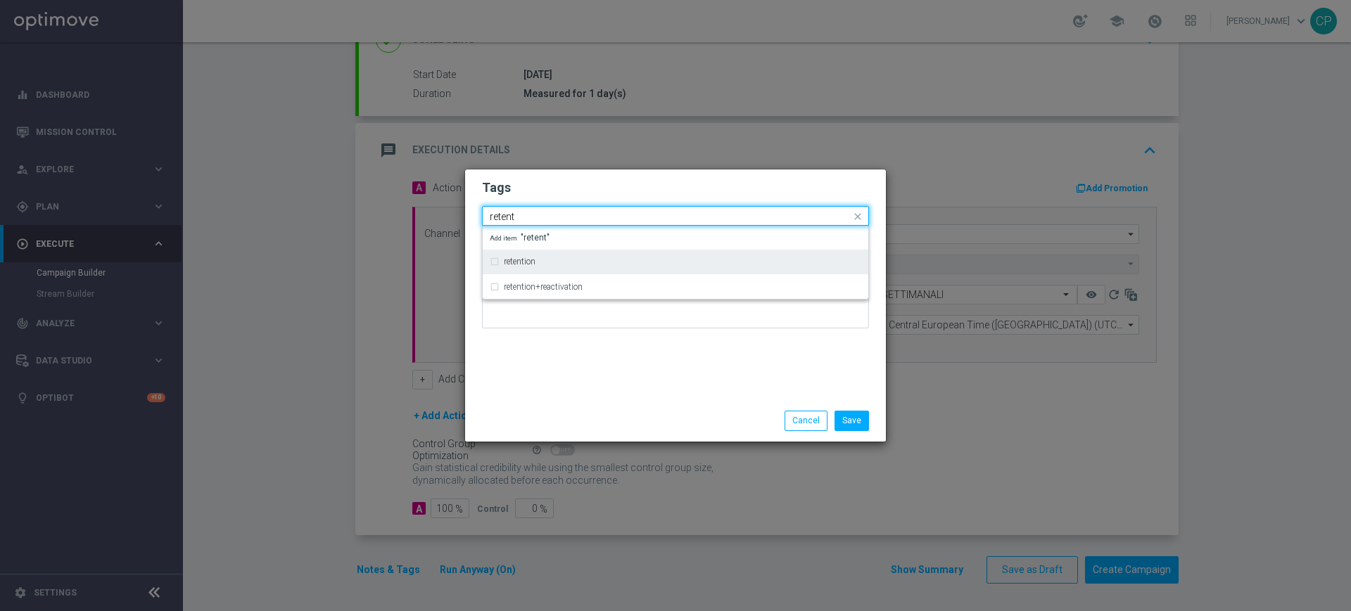
click at [527, 259] on label "retention" at bounding box center [520, 261] width 32 height 8
type input "retent"
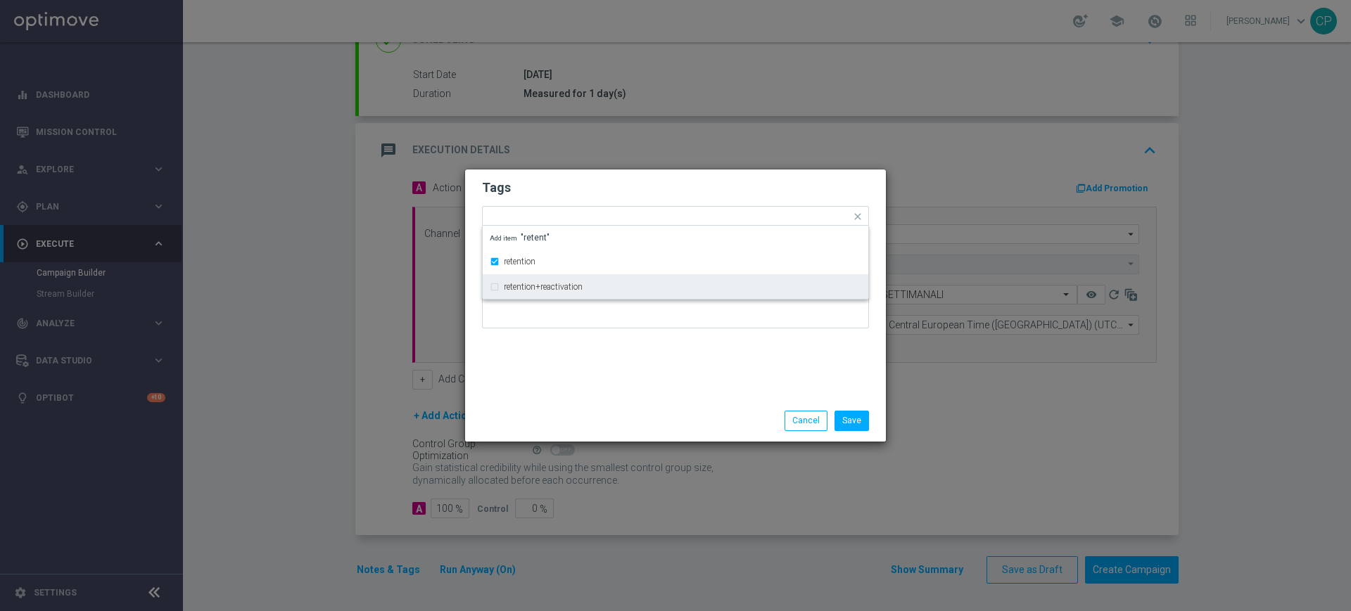
click at [585, 386] on div "Tags Quick find × all × no bonus × retention retention retention+reactivation A…" at bounding box center [675, 285] width 421 height 231
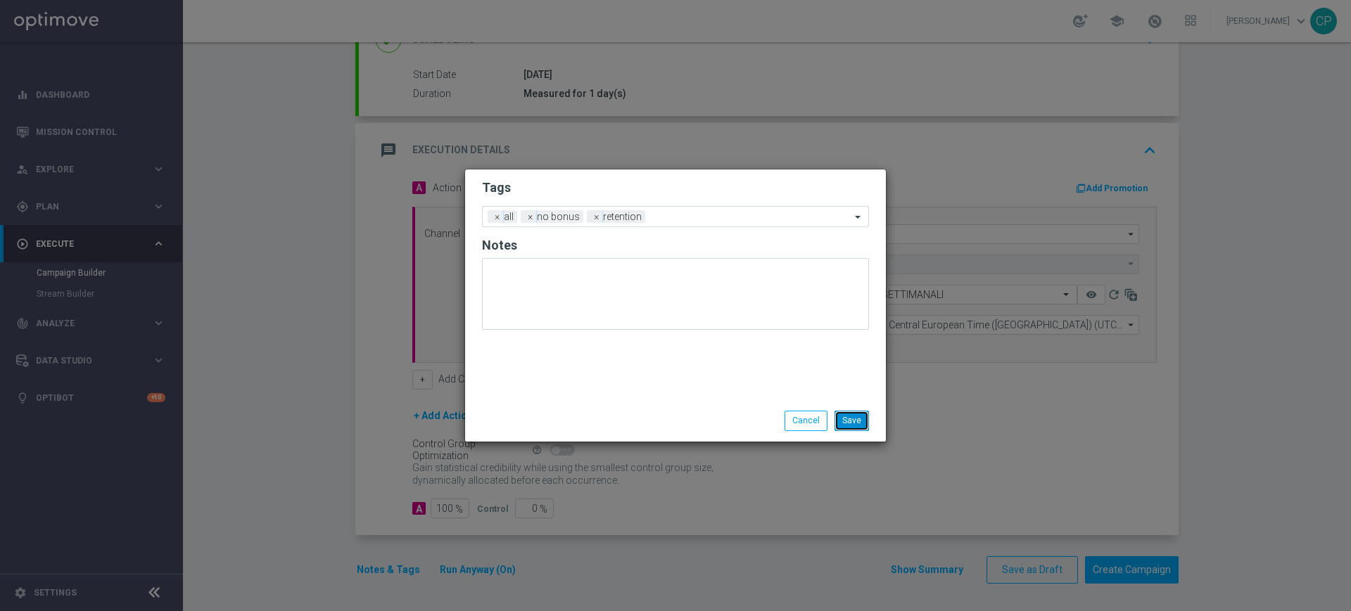
click at [855, 418] on button "Save" at bounding box center [851, 421] width 34 height 20
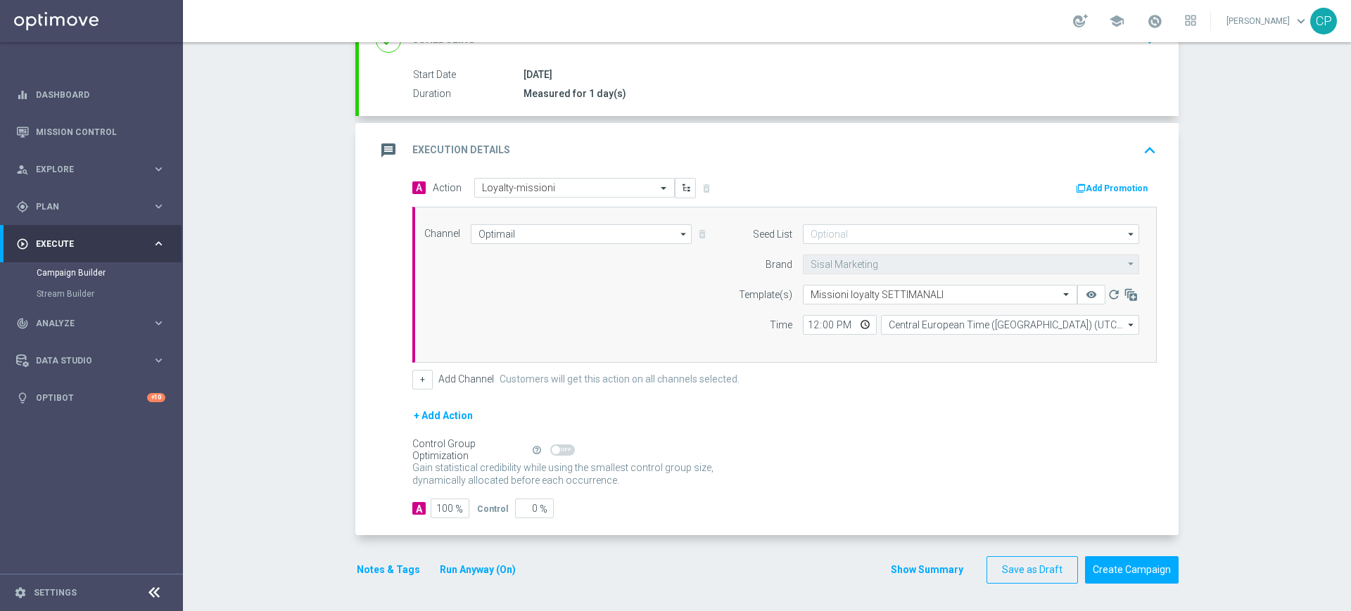
scroll to position [218, 0]
click at [806, 323] on input "12:00" at bounding box center [840, 324] width 74 height 20
type input "20:30"
click at [948, 395] on form "A Action Select action Loyalty-missioni delete_forever Add Promotion Channel Op…" at bounding box center [784, 347] width 744 height 341
click at [1134, 573] on button "Create Campaign" at bounding box center [1132, 569] width 94 height 27
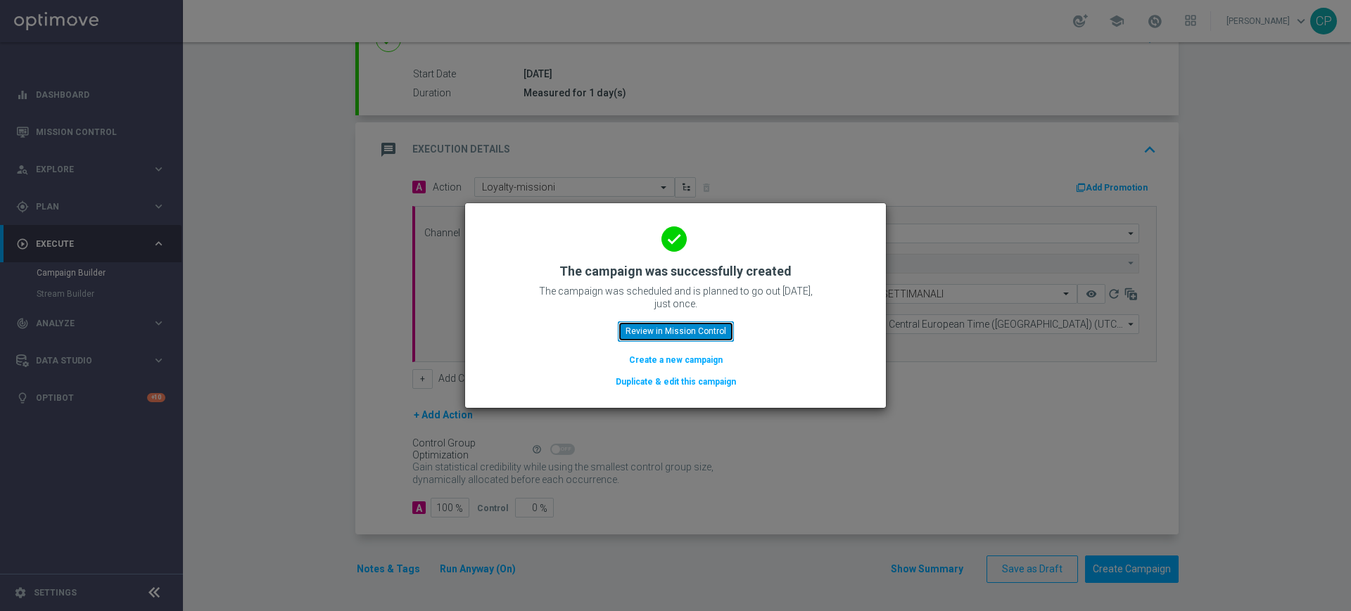
click at [702, 335] on button "Review in Mission Control" at bounding box center [676, 331] width 116 height 20
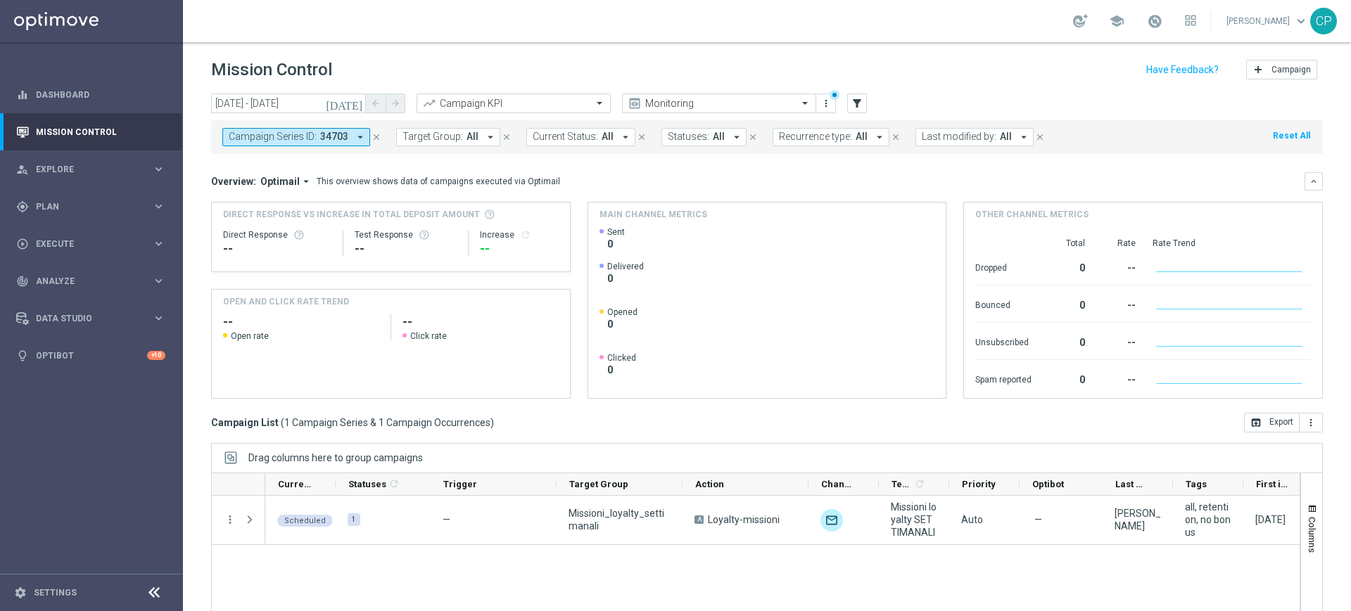
click at [373, 135] on icon "close" at bounding box center [376, 137] width 10 height 10
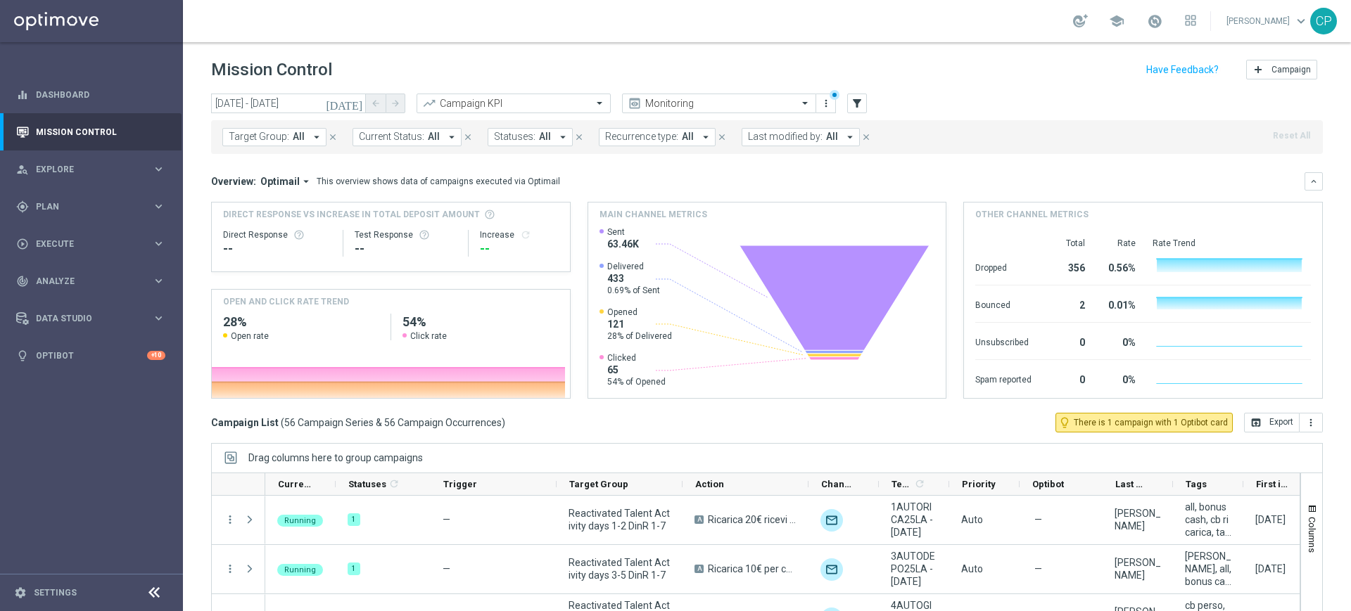
click at [811, 139] on span "Last modified by:" at bounding box center [785, 137] width 75 height 12
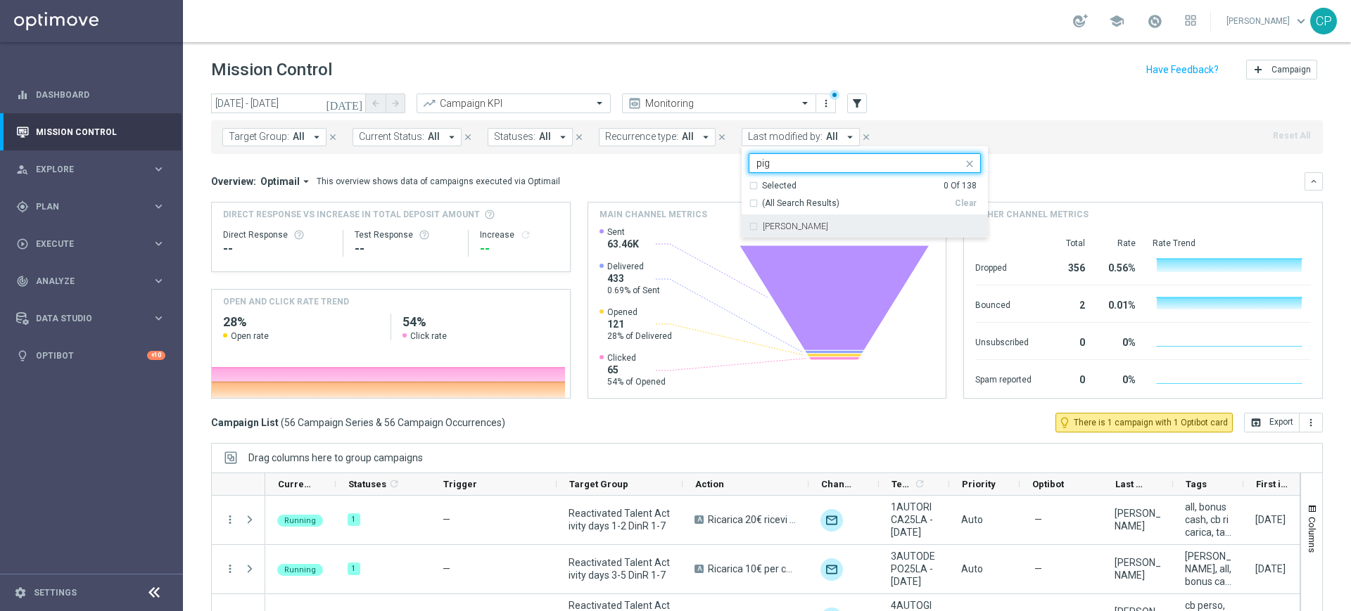
click at [792, 224] on label "[PERSON_NAME]" at bounding box center [795, 226] width 65 height 8
type input "pig"
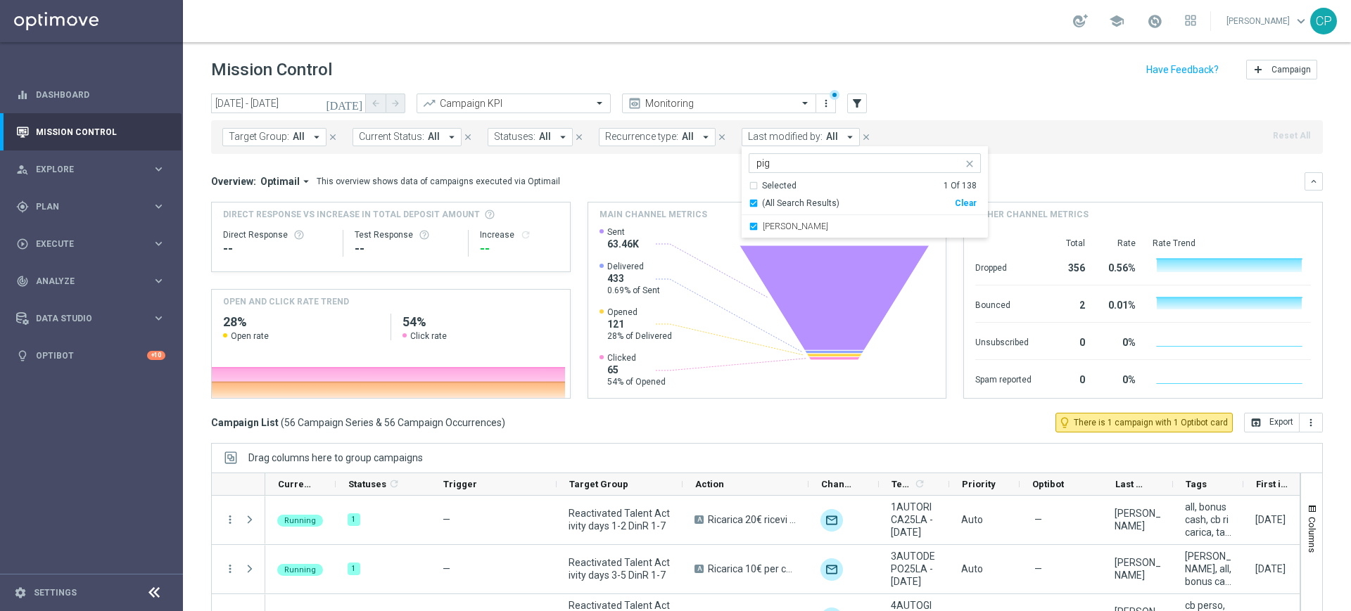
click at [1073, 170] on mini-dashboard "Overview: Optimail arrow_drop_down This overview shows data of campaigns execut…" at bounding box center [766, 283] width 1111 height 259
